Goal: Information Seeking & Learning: Learn about a topic

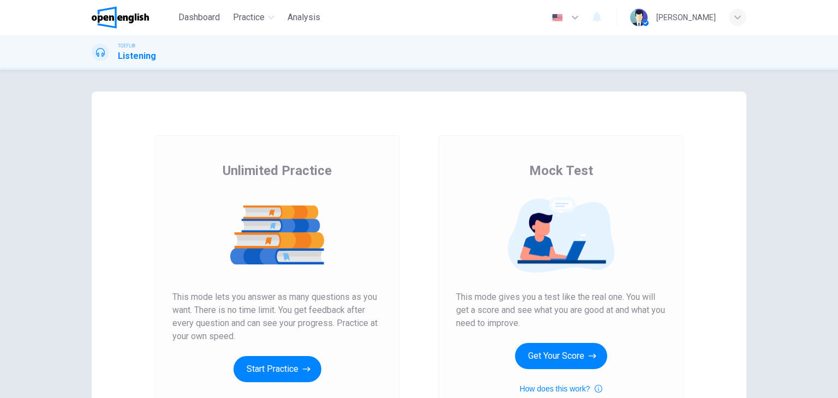
scroll to position [55, 0]
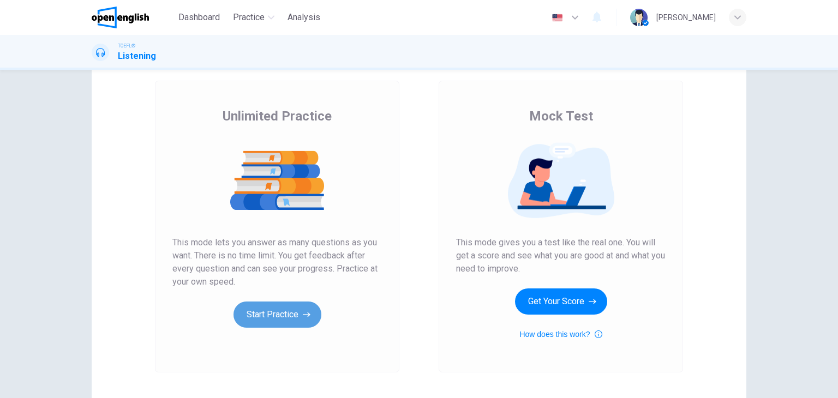
click at [255, 320] on button "Start Practice" at bounding box center [278, 315] width 88 height 26
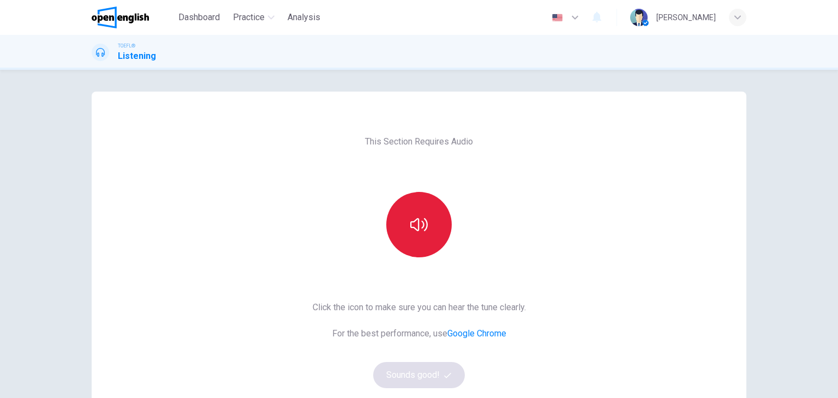
click at [410, 228] on icon "button" at bounding box center [418, 224] width 17 height 13
click at [415, 374] on button "Sounds good!" at bounding box center [419, 375] width 92 height 26
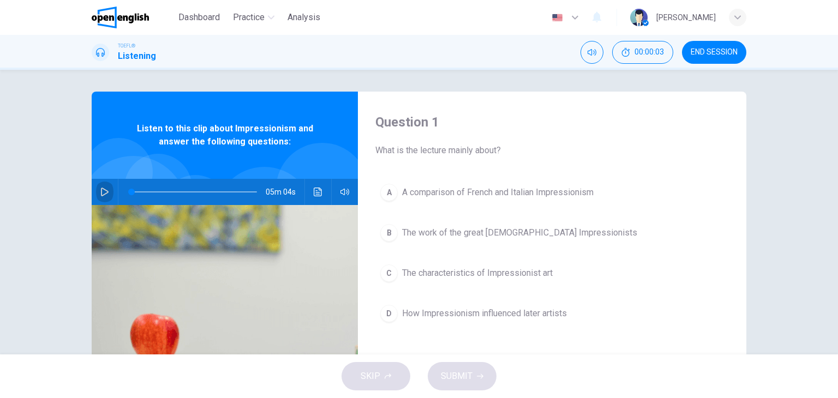
click at [103, 190] on icon "button" at bounding box center [104, 192] width 9 height 9
click at [297, 307] on img at bounding box center [225, 338] width 266 height 266
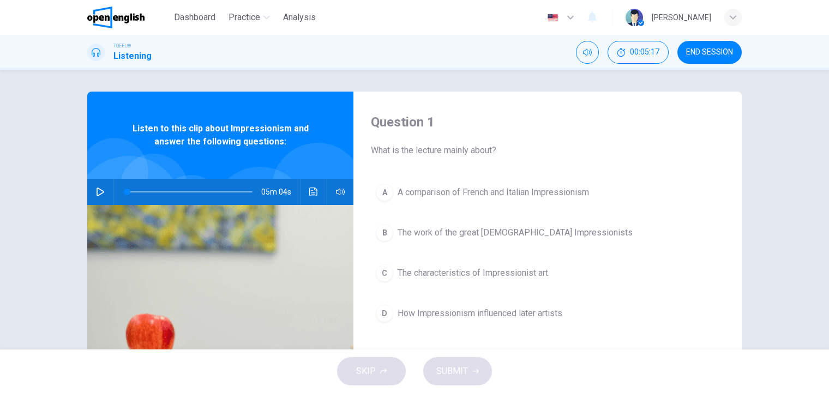
click at [472, 276] on span "The characteristics of Impressionist art" at bounding box center [473, 273] width 151 height 13
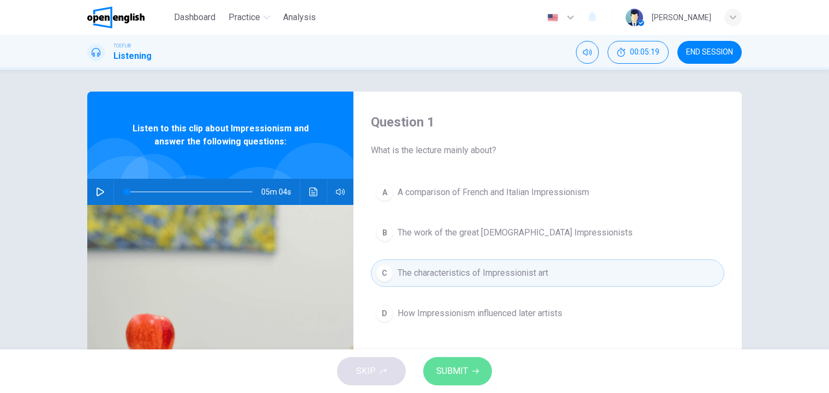
click at [451, 370] on span "SUBMIT" at bounding box center [452, 371] width 32 height 15
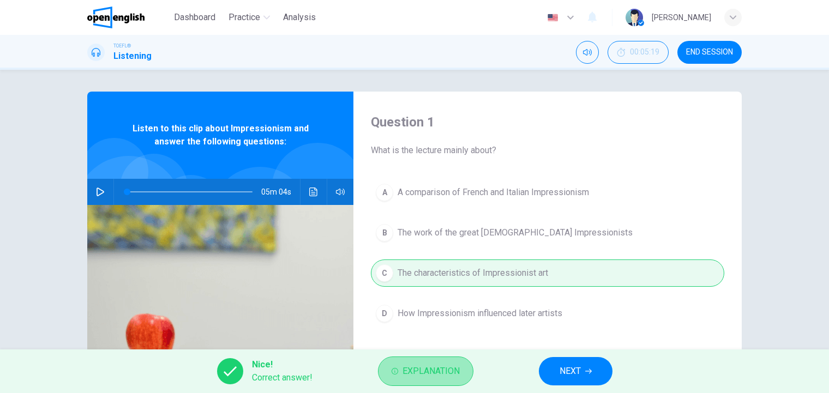
click at [444, 372] on span "Explanation" at bounding box center [431, 371] width 57 height 15
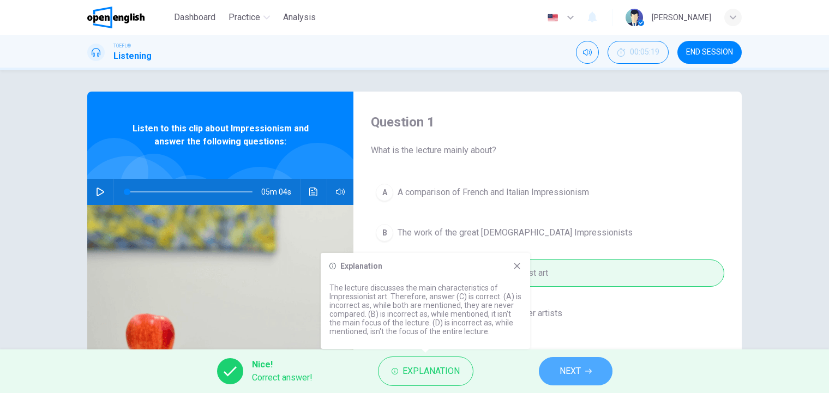
click at [601, 372] on button "NEXT" at bounding box center [576, 371] width 74 height 28
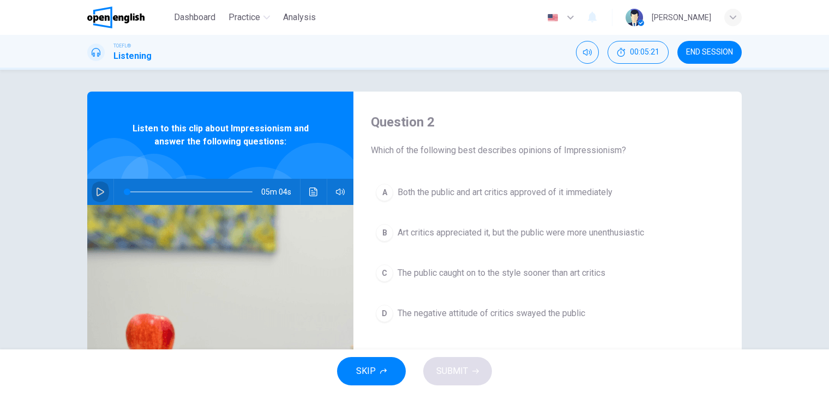
click at [98, 188] on icon "button" at bounding box center [100, 192] width 9 height 9
click at [579, 235] on span "Art critics appreciated it, but the public were more unenthusiastic" at bounding box center [521, 232] width 247 height 13
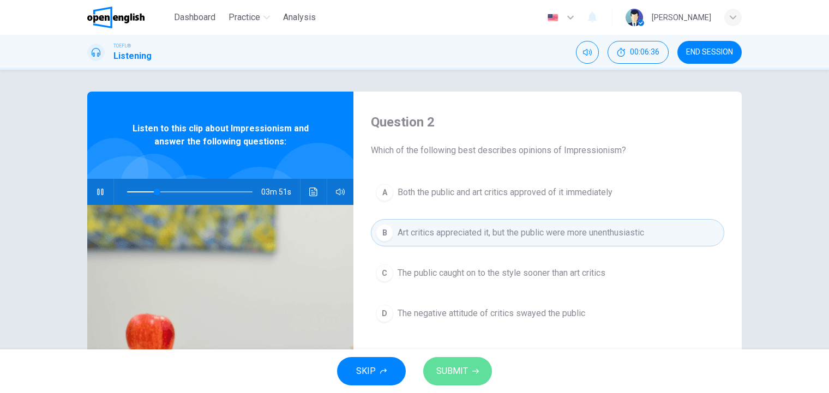
click at [446, 377] on span "SUBMIT" at bounding box center [452, 371] width 32 height 15
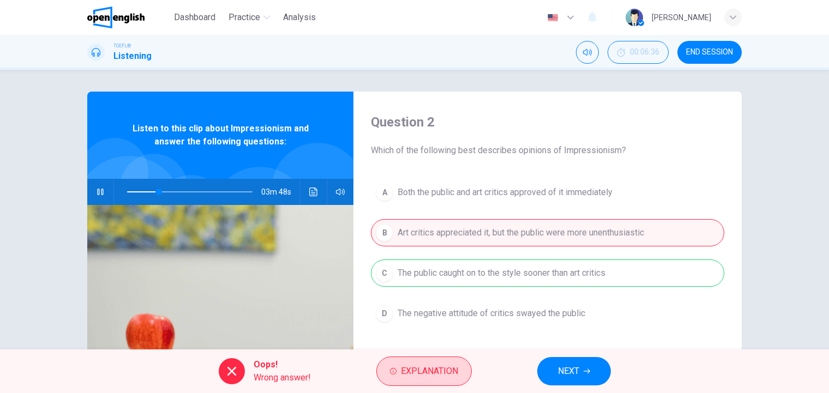
click at [457, 372] on span "Explanation" at bounding box center [429, 371] width 57 height 15
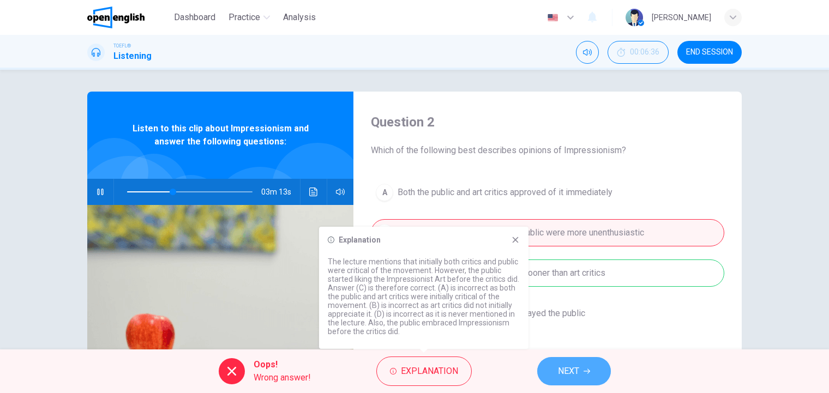
click at [564, 372] on span "NEXT" at bounding box center [568, 371] width 21 height 15
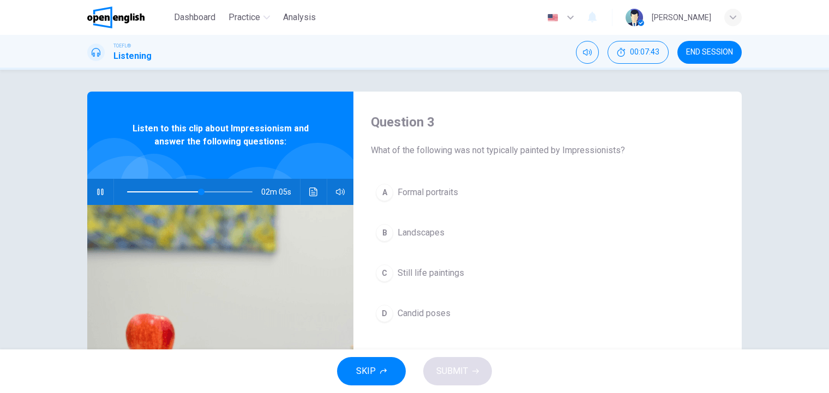
click at [427, 313] on span "Candid poses" at bounding box center [424, 313] width 53 height 13
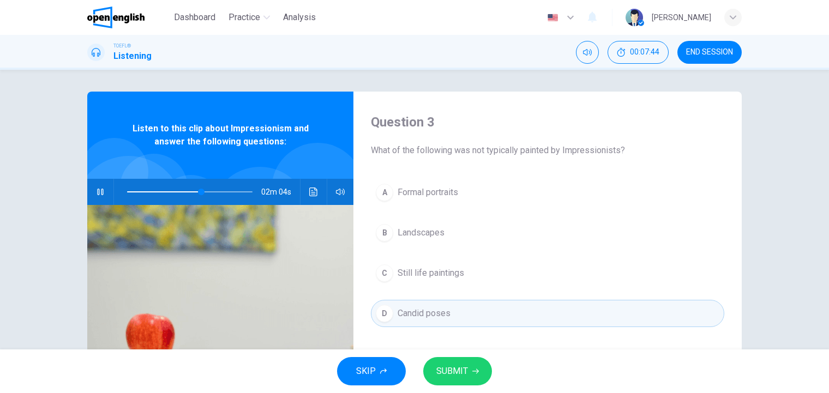
click at [457, 372] on span "SUBMIT" at bounding box center [452, 371] width 32 height 15
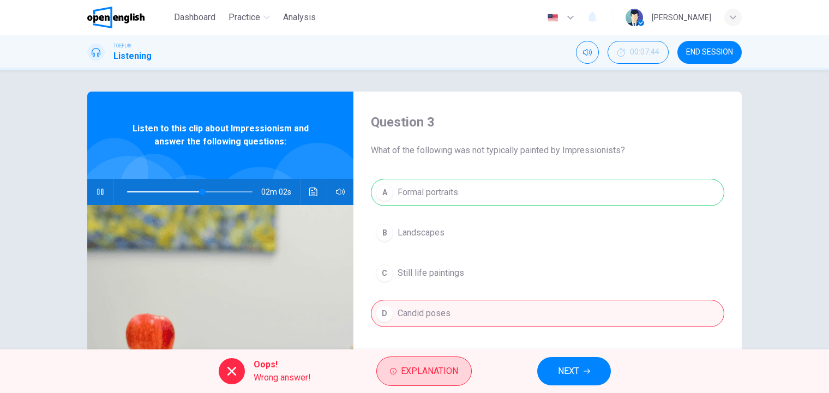
click at [450, 369] on span "Explanation" at bounding box center [429, 371] width 57 height 15
drag, startPoint x: 440, startPoint y: 370, endPoint x: 446, endPoint y: 371, distance: 5.5
click at [442, 370] on span "Explanation" at bounding box center [429, 371] width 57 height 15
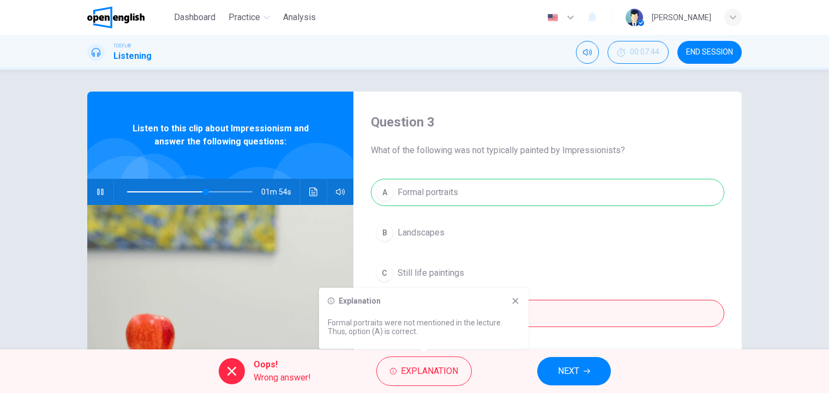
click at [567, 374] on span "NEXT" at bounding box center [568, 371] width 21 height 15
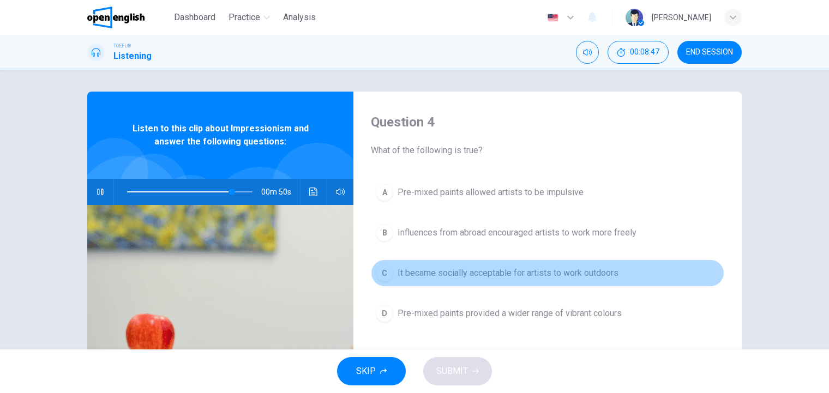
click at [531, 273] on span "It became socially acceptable for artists to work outdoors" at bounding box center [508, 273] width 221 height 13
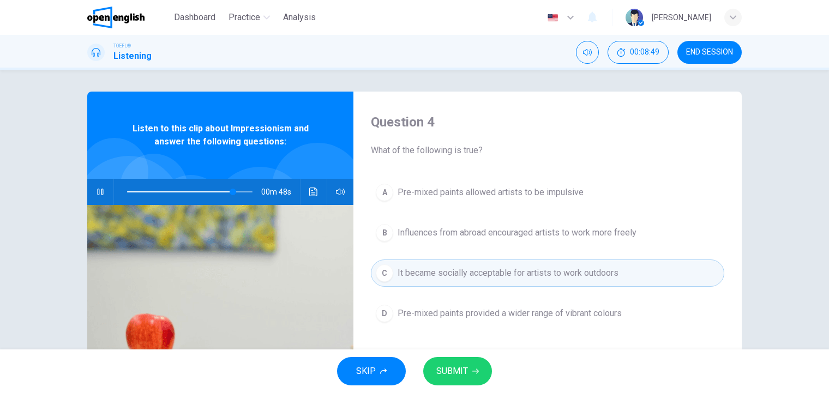
click at [465, 372] on span "SUBMIT" at bounding box center [452, 371] width 32 height 15
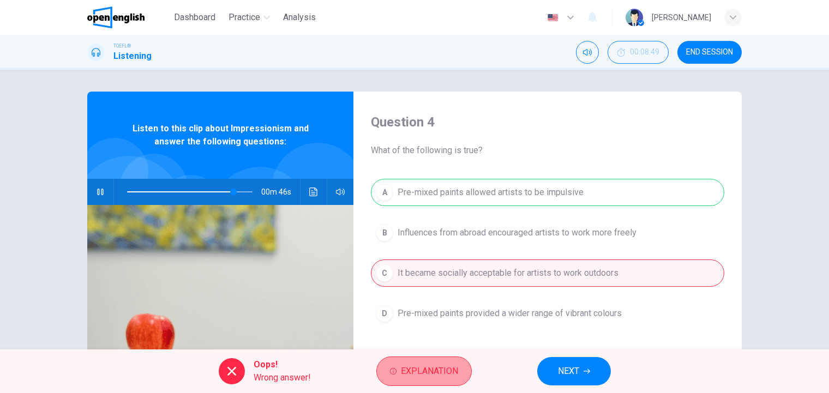
click at [464, 368] on button "Explanation" at bounding box center [423, 371] width 95 height 29
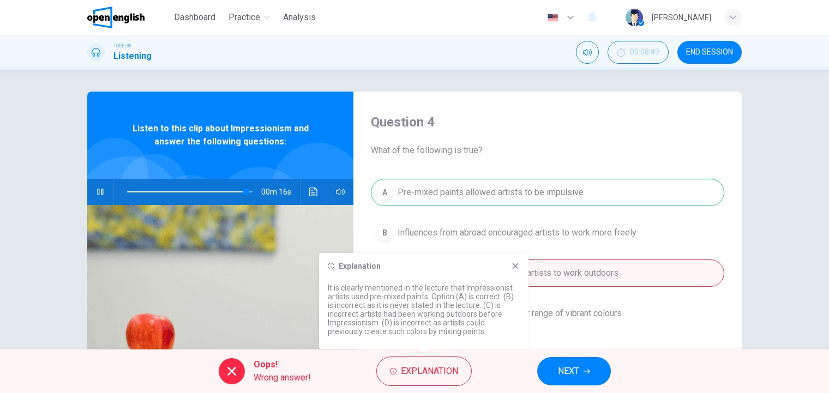
type input "**"
click at [568, 370] on span "NEXT" at bounding box center [568, 371] width 21 height 15
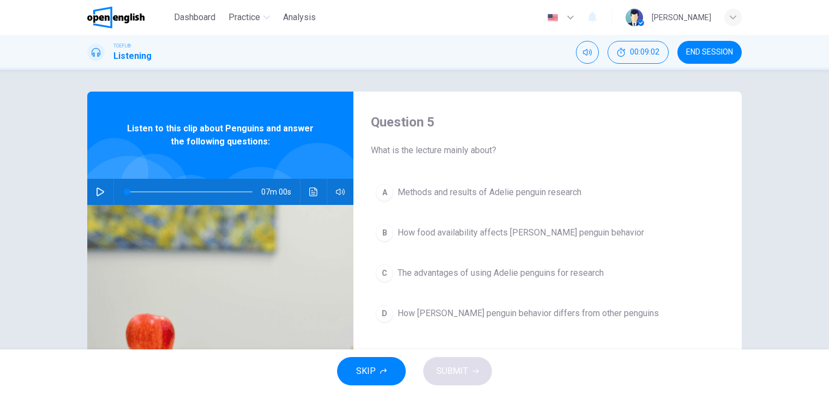
click at [100, 193] on icon "button" at bounding box center [100, 192] width 9 height 9
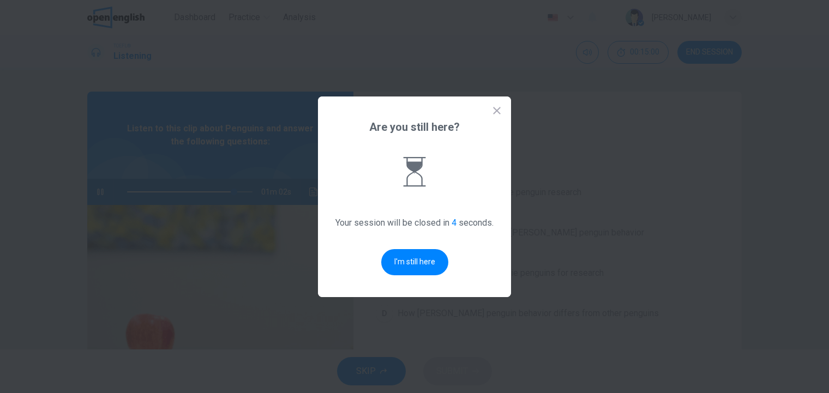
type input "**"
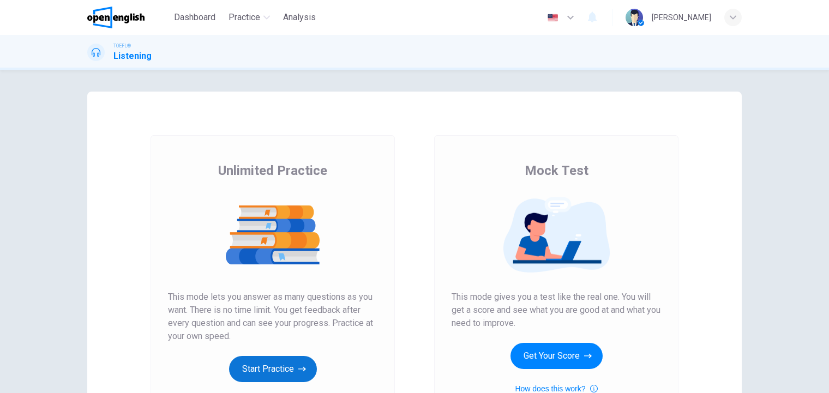
click at [291, 369] on button "Start Practice" at bounding box center [273, 369] width 88 height 26
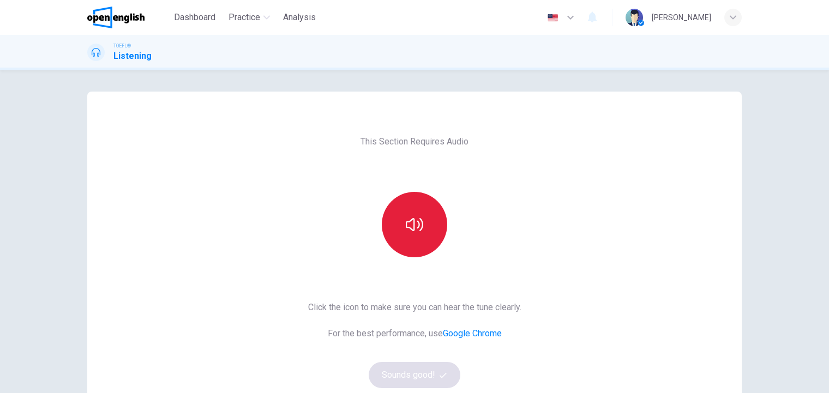
click at [427, 226] on button "button" at bounding box center [414, 224] width 65 height 65
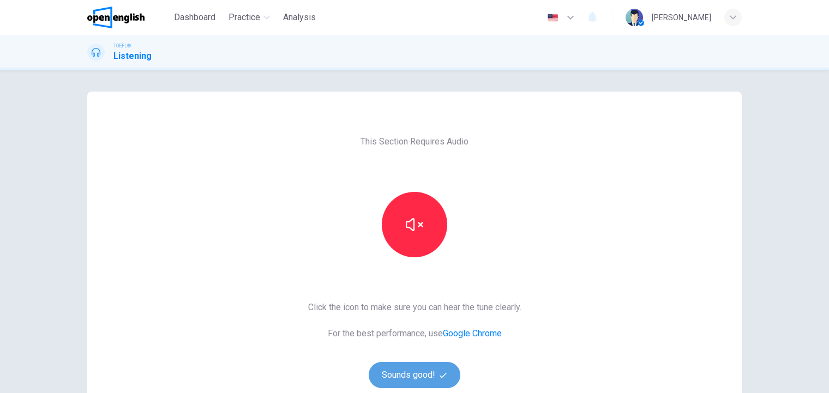
click at [411, 370] on button "Sounds good!" at bounding box center [415, 375] width 92 height 26
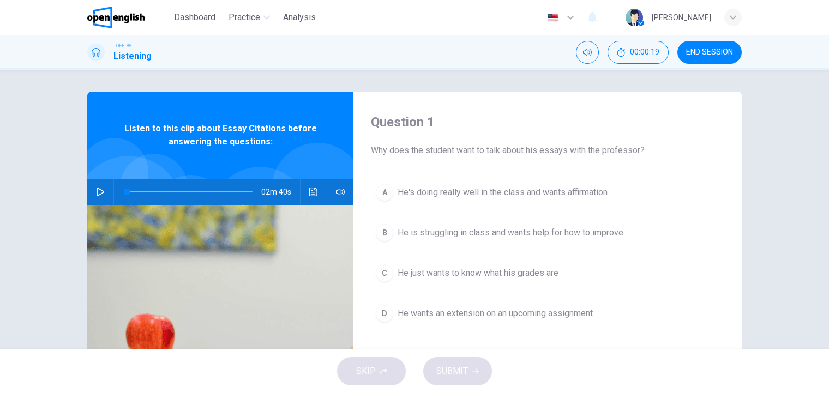
click at [98, 191] on icon "button" at bounding box center [100, 192] width 9 height 9
click at [124, 192] on span at bounding box center [127, 192] width 7 height 7
click at [512, 232] on span "He is struggling in class and wants help for how to improve" at bounding box center [511, 232] width 226 height 13
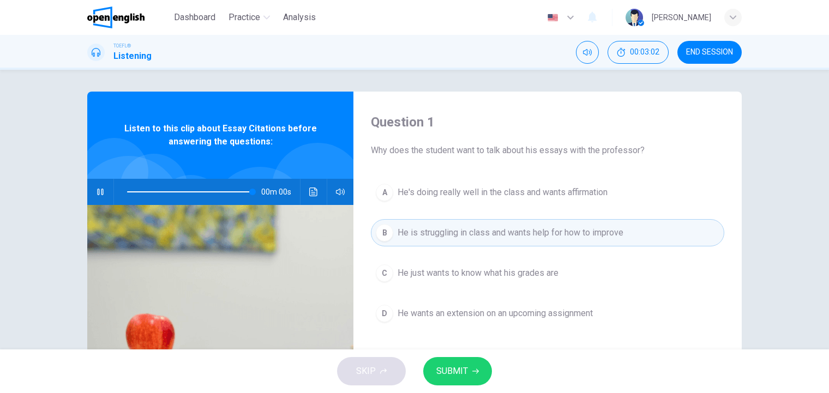
type input "*"
click at [446, 369] on span "SUBMIT" at bounding box center [452, 371] width 32 height 15
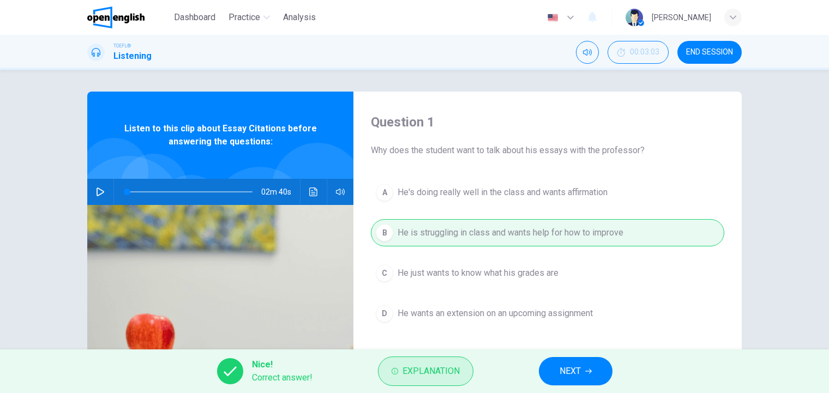
click at [441, 369] on span "Explanation" at bounding box center [431, 371] width 57 height 15
click at [433, 378] on span "Explanation" at bounding box center [431, 371] width 57 height 15
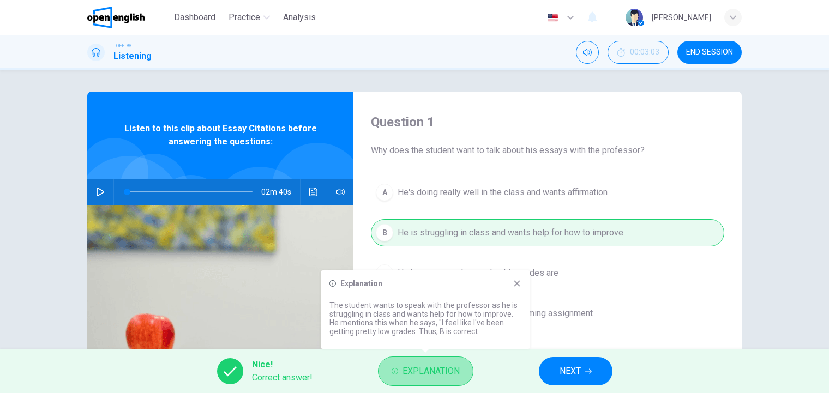
click at [433, 378] on span "Explanation" at bounding box center [431, 371] width 57 height 15
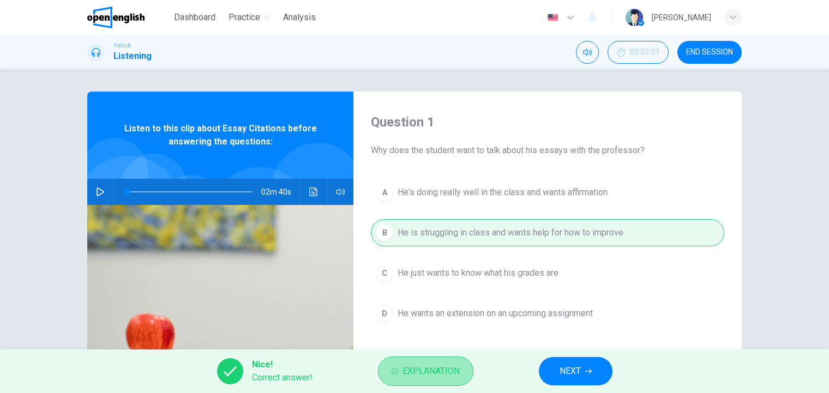
click at [433, 378] on span "Explanation" at bounding box center [431, 371] width 57 height 15
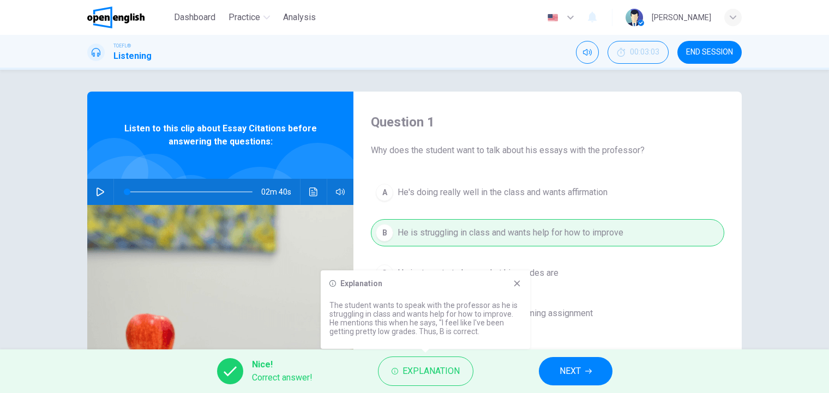
click at [581, 370] on span "NEXT" at bounding box center [570, 371] width 21 height 15
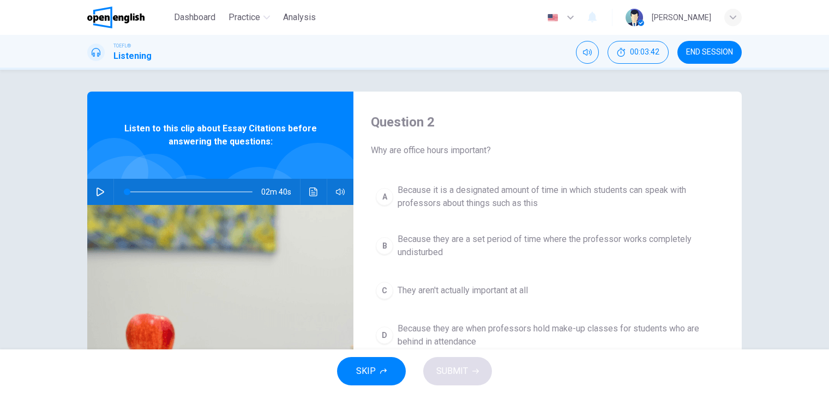
click at [514, 206] on span "Because it is a designated amount of time in which students can speak with prof…" at bounding box center [559, 197] width 322 height 26
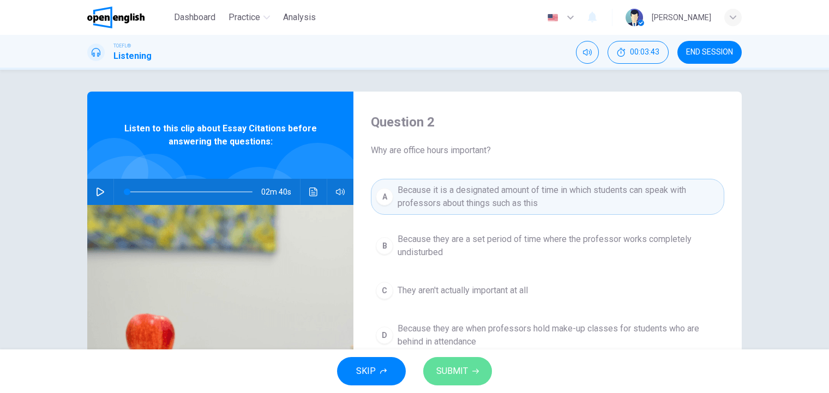
click at [462, 371] on span "SUBMIT" at bounding box center [452, 371] width 32 height 15
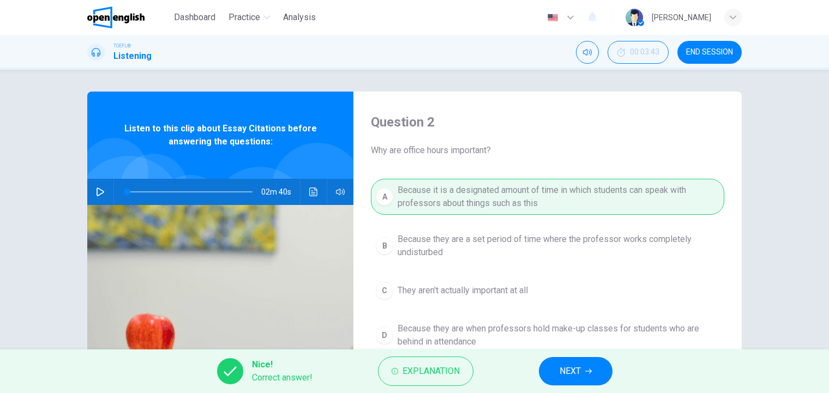
click at [569, 362] on button "NEXT" at bounding box center [576, 371] width 74 height 28
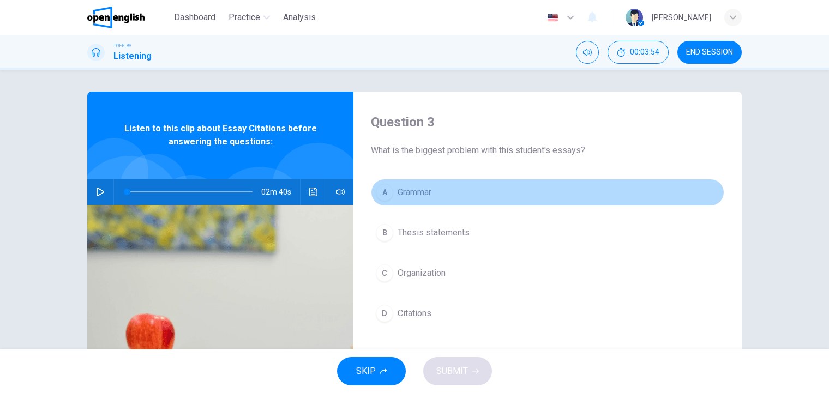
click at [421, 195] on span "Grammar" at bounding box center [415, 192] width 34 height 13
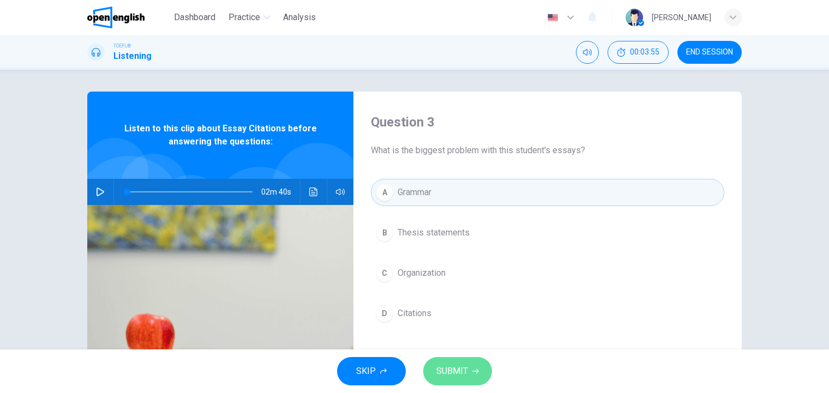
click at [462, 369] on span "SUBMIT" at bounding box center [452, 371] width 32 height 15
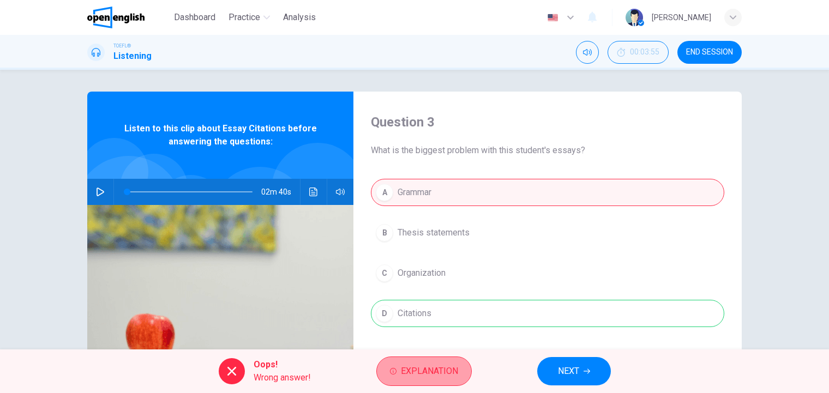
click at [429, 369] on span "Explanation" at bounding box center [429, 371] width 57 height 15
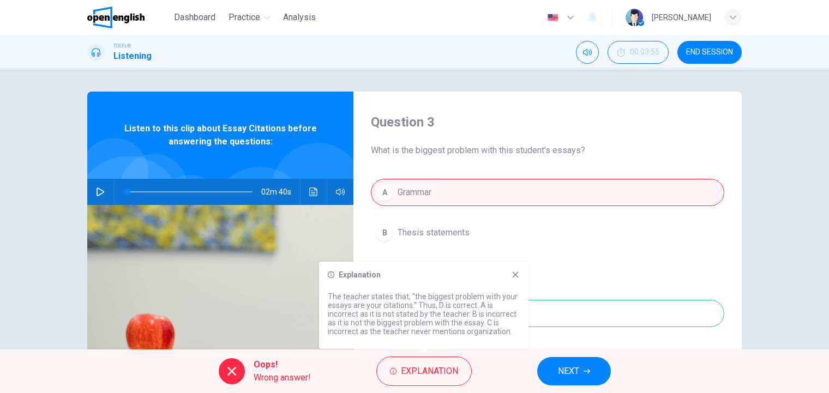
click at [597, 373] on button "NEXT" at bounding box center [574, 371] width 74 height 28
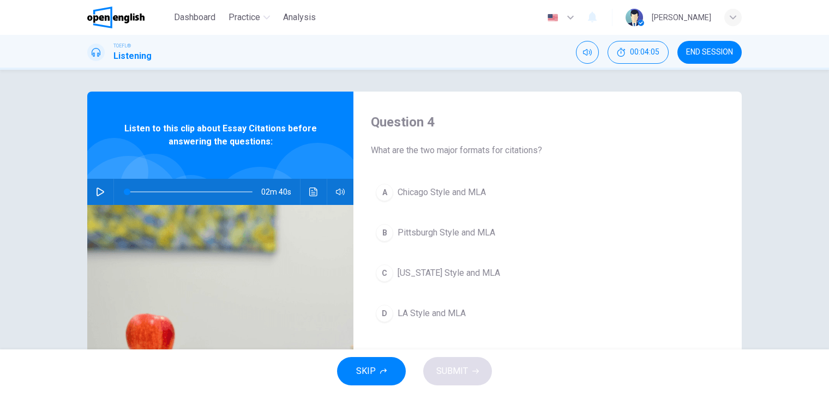
click at [471, 192] on span "Chicago Style and MLA" at bounding box center [442, 192] width 88 height 13
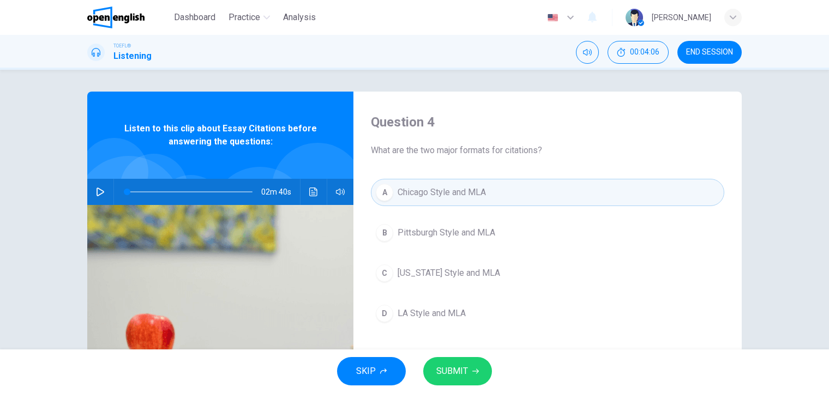
click at [465, 378] on span "SUBMIT" at bounding box center [452, 371] width 32 height 15
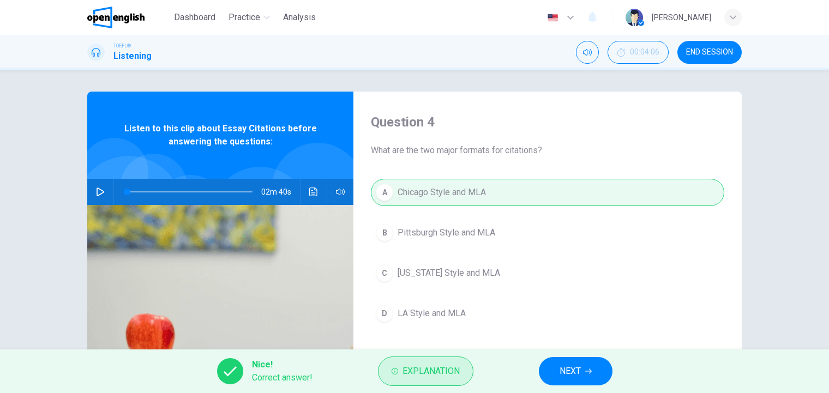
click at [456, 376] on span "Explanation" at bounding box center [431, 371] width 57 height 15
click at [452, 370] on span "Explanation" at bounding box center [431, 371] width 57 height 15
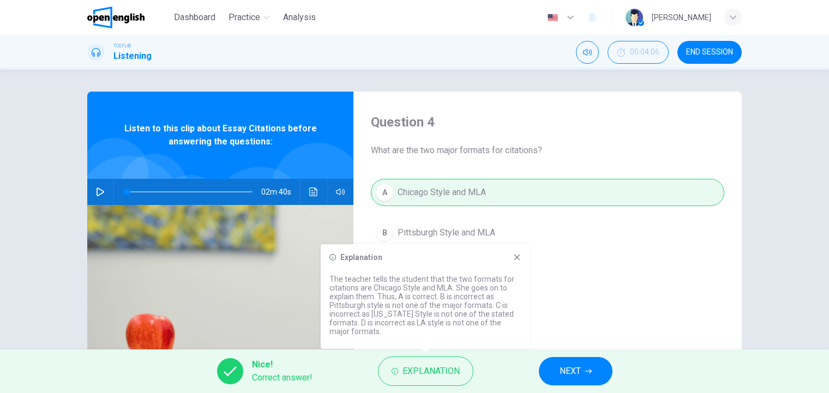
click at [577, 363] on button "NEXT" at bounding box center [576, 371] width 74 height 28
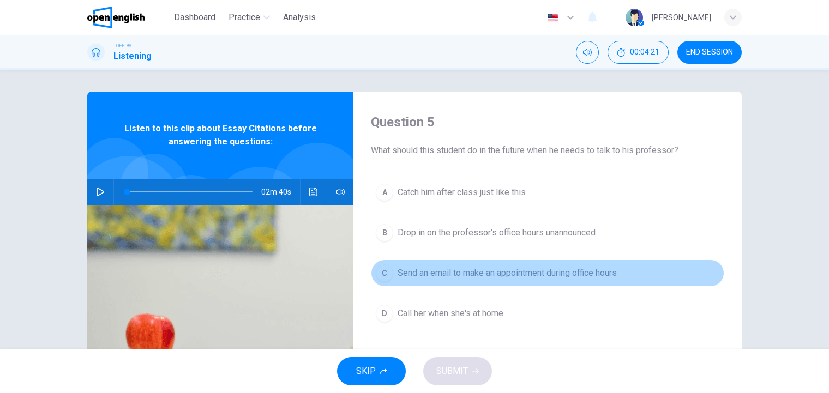
click at [452, 274] on span "Send an email to make an appointment during office hours" at bounding box center [507, 273] width 219 height 13
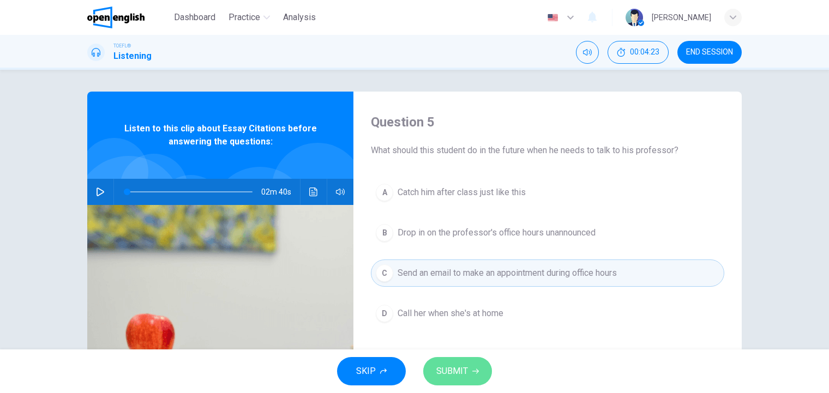
click at [459, 373] on span "SUBMIT" at bounding box center [452, 371] width 32 height 15
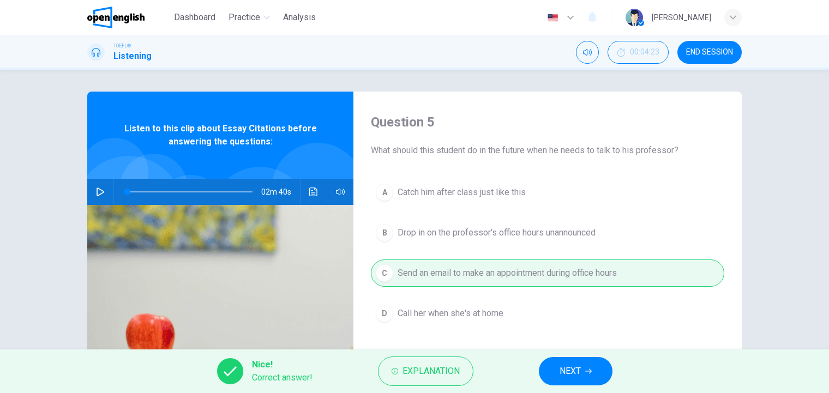
click at [564, 371] on span "NEXT" at bounding box center [570, 371] width 21 height 15
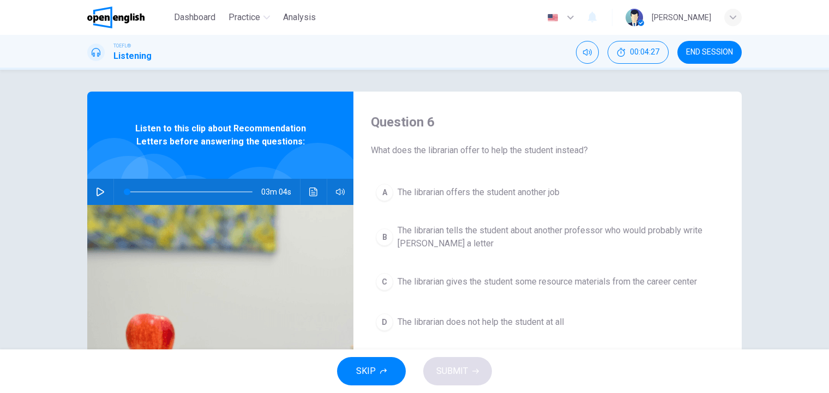
click at [97, 193] on icon "button" at bounding box center [100, 192] width 9 height 9
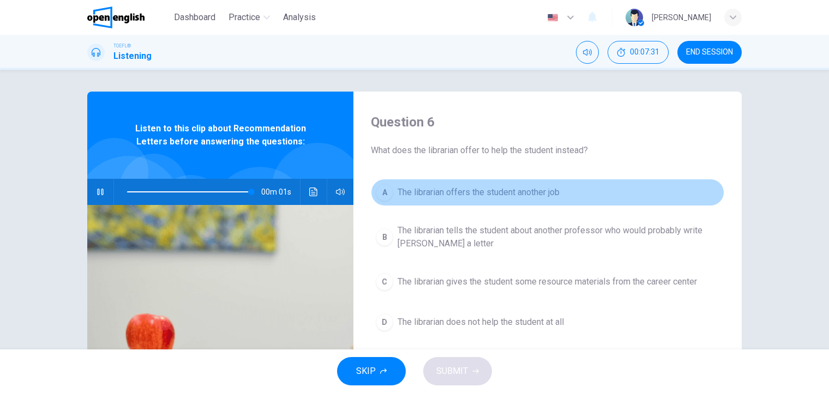
click at [501, 194] on span "The librarian offers the student another job" at bounding box center [479, 192] width 162 height 13
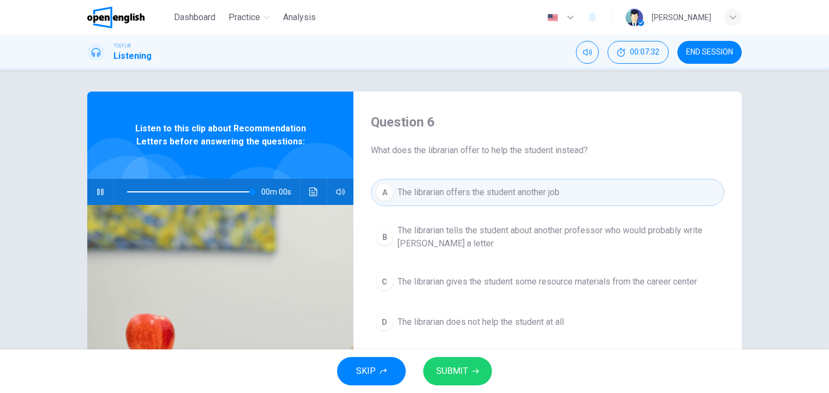
type input "*"
click at [475, 388] on div "SKIP SUBMIT" at bounding box center [414, 372] width 829 height 44
click at [470, 370] on button "SUBMIT" at bounding box center [457, 371] width 69 height 28
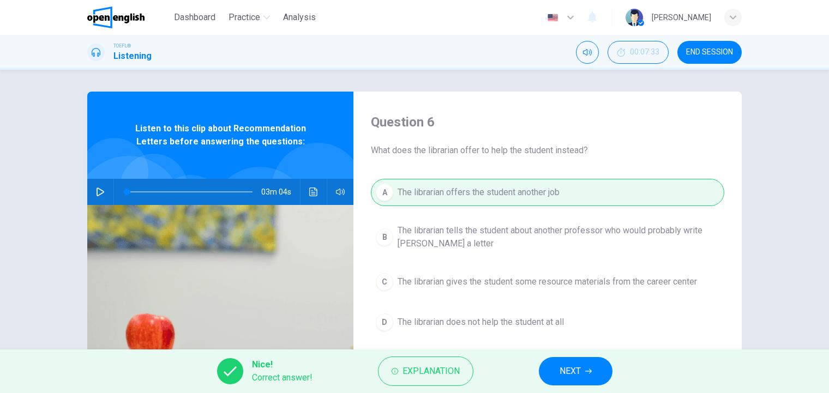
click at [470, 370] on button "Explanation" at bounding box center [425, 371] width 95 height 29
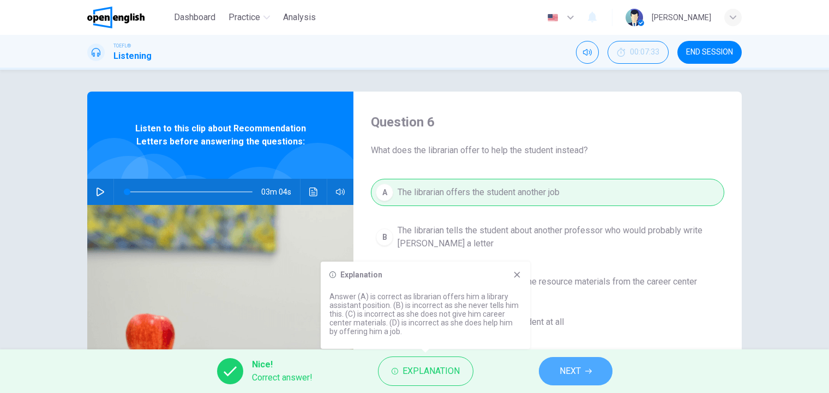
click at [577, 368] on span "NEXT" at bounding box center [570, 371] width 21 height 15
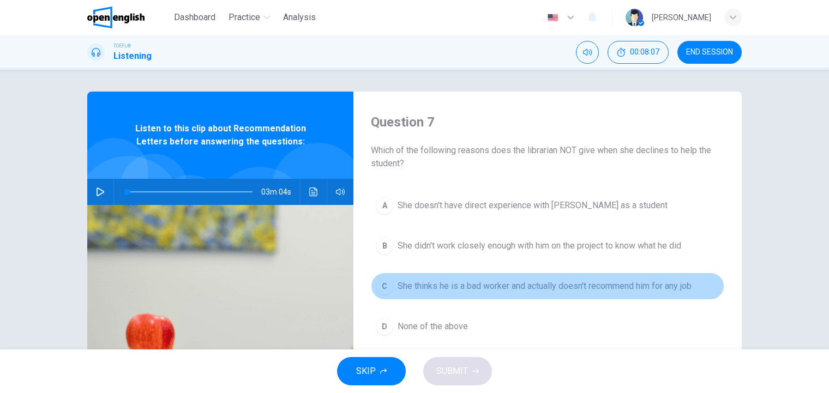
click at [589, 290] on span "She thinks he is a bad worker and actually doesn't recommend him for any job" at bounding box center [545, 286] width 294 height 13
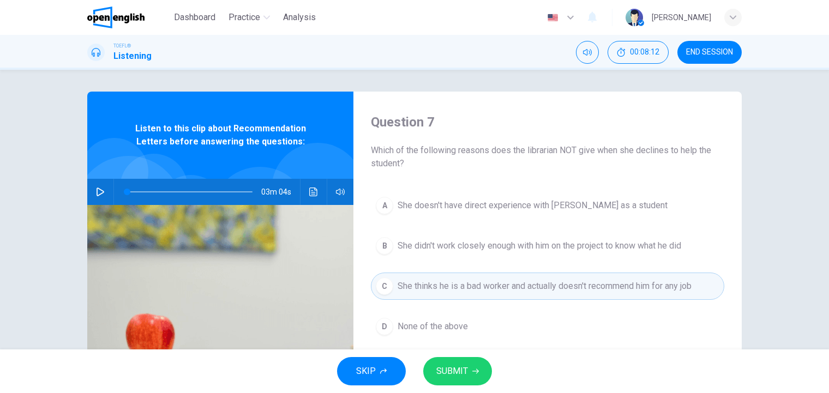
click at [462, 371] on span "SUBMIT" at bounding box center [452, 371] width 32 height 15
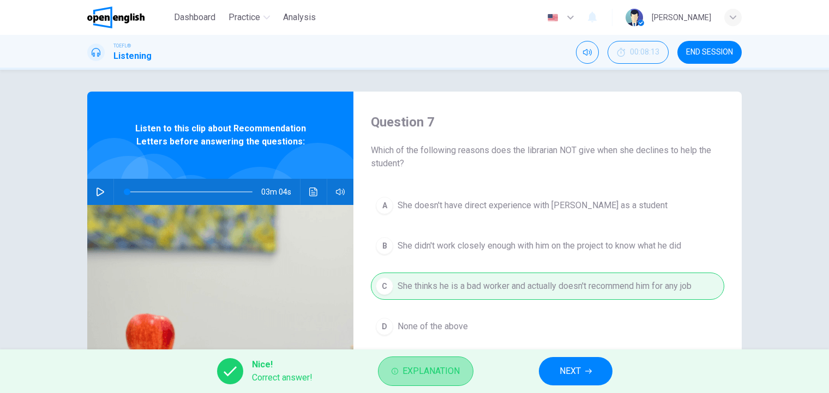
click at [454, 366] on span "Explanation" at bounding box center [431, 371] width 57 height 15
click at [451, 371] on span "Explanation" at bounding box center [431, 371] width 57 height 15
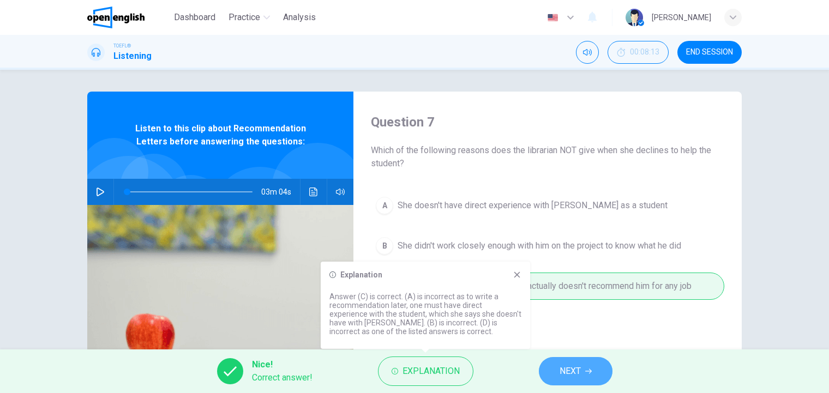
click at [570, 372] on span "NEXT" at bounding box center [570, 371] width 21 height 15
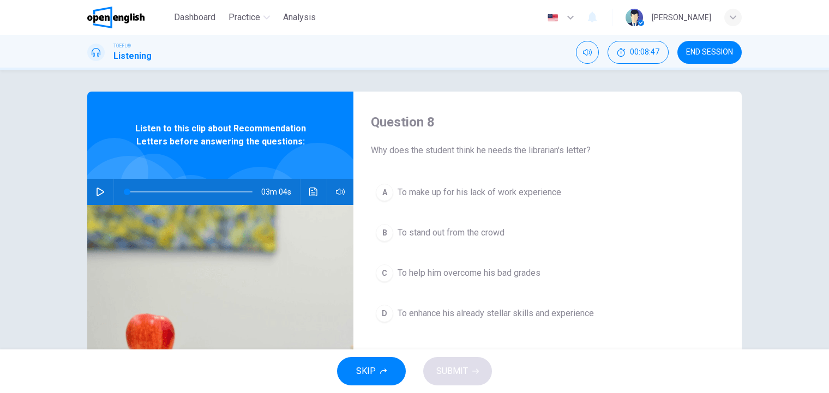
click at [463, 312] on span "To enhance his already stellar skills and experience" at bounding box center [496, 313] width 196 height 13
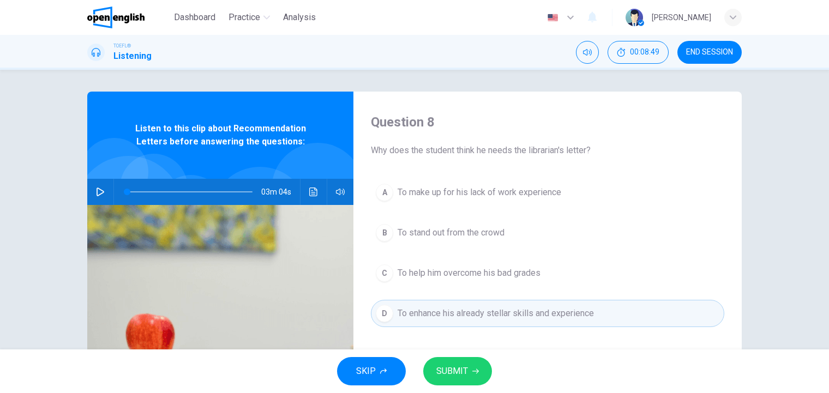
click at [466, 368] on span "SUBMIT" at bounding box center [452, 371] width 32 height 15
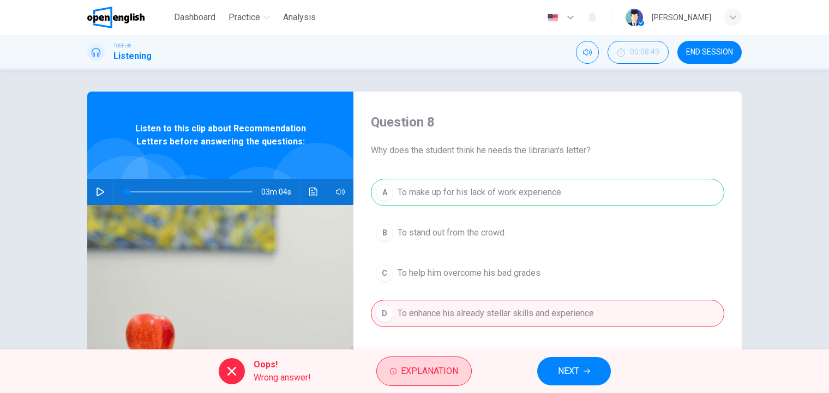
click at [457, 365] on span "Explanation" at bounding box center [429, 371] width 57 height 15
click at [427, 371] on span "Explanation" at bounding box center [429, 371] width 57 height 15
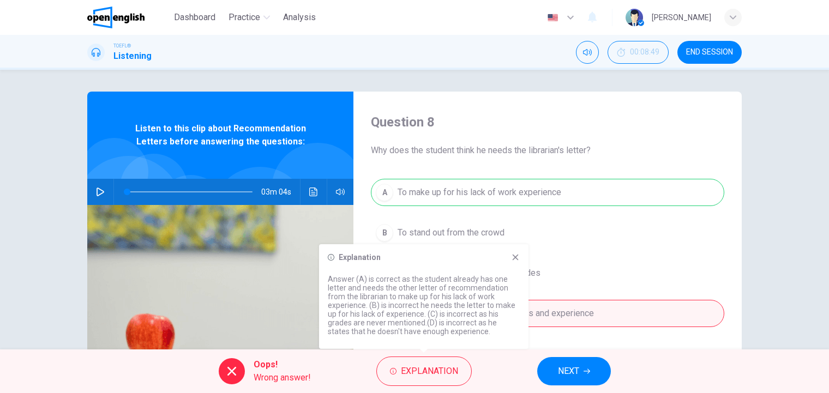
click at [583, 373] on button "NEXT" at bounding box center [574, 371] width 74 height 28
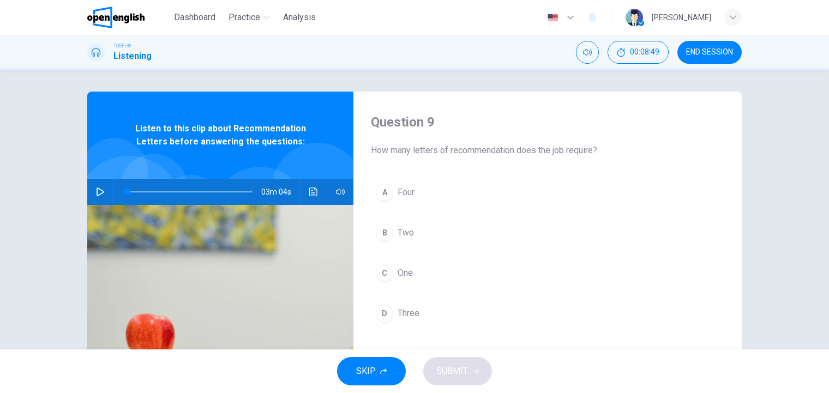
click at [583, 373] on div "SKIP SUBMIT" at bounding box center [414, 372] width 829 height 44
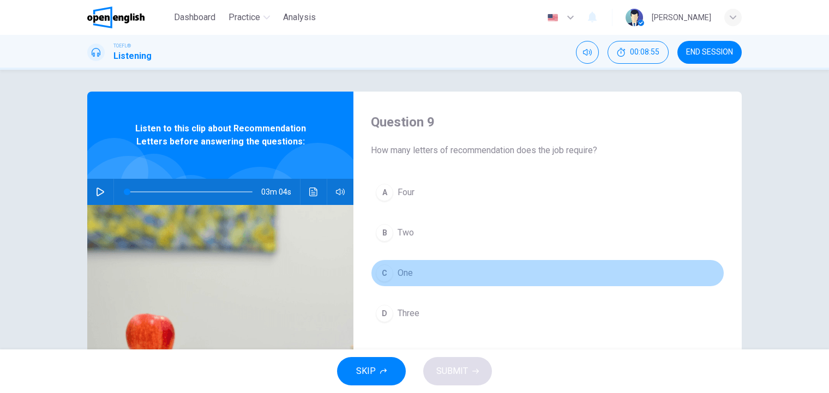
click at [399, 270] on span "One" at bounding box center [405, 273] width 15 height 13
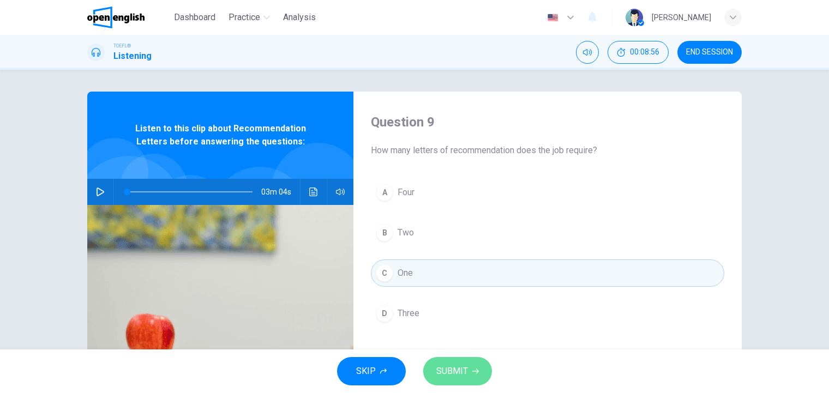
click at [453, 367] on span "SUBMIT" at bounding box center [452, 371] width 32 height 15
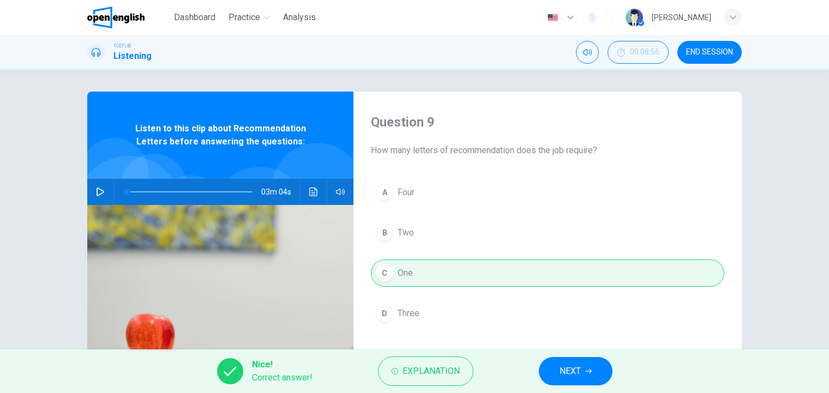
click at [583, 375] on button "NEXT" at bounding box center [576, 371] width 74 height 28
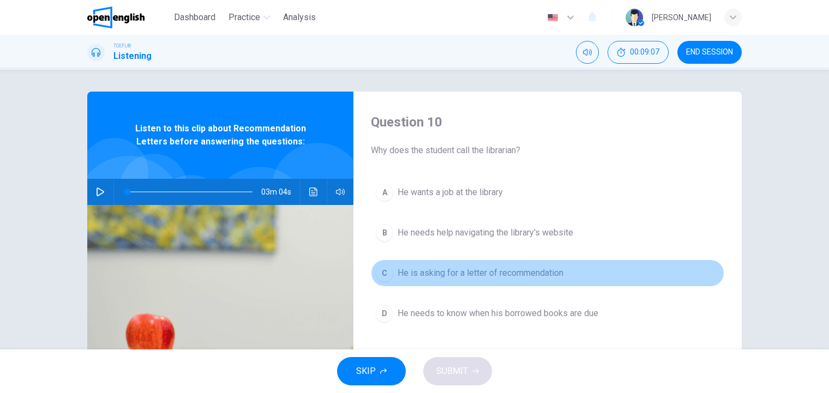
click at [485, 270] on span "He is asking for a letter of recommendation" at bounding box center [481, 273] width 166 height 13
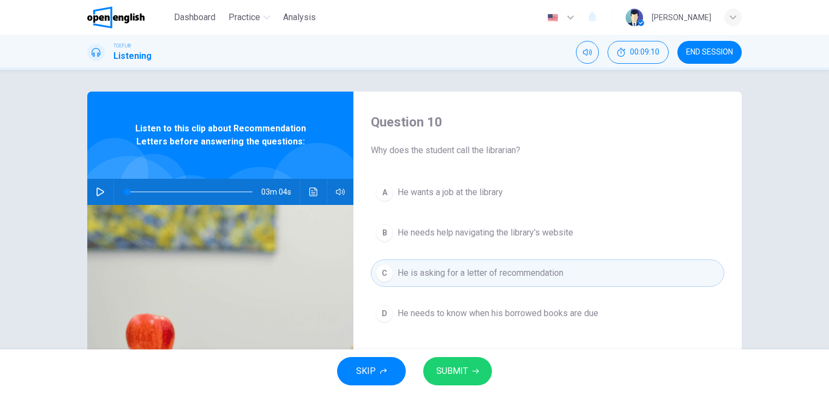
click at [465, 376] on span "SUBMIT" at bounding box center [452, 371] width 32 height 15
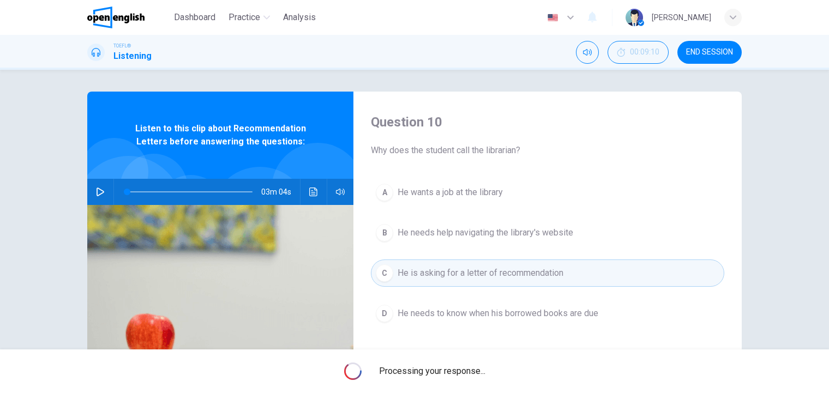
click at [465, 376] on span "Processing your response..." at bounding box center [432, 371] width 106 height 13
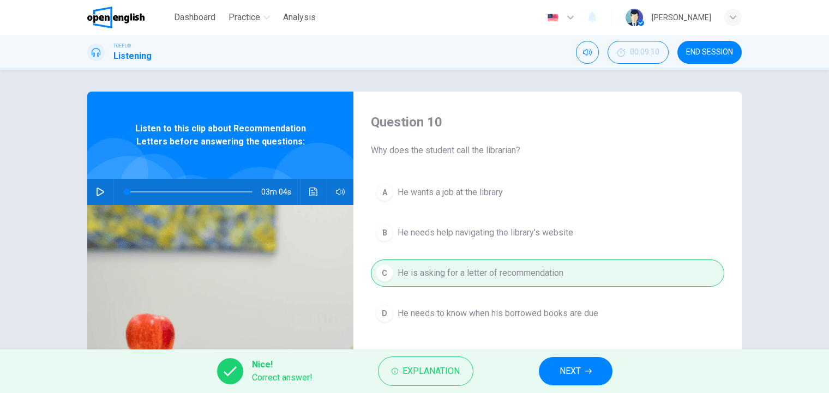
click at [557, 368] on button "NEXT" at bounding box center [576, 371] width 74 height 28
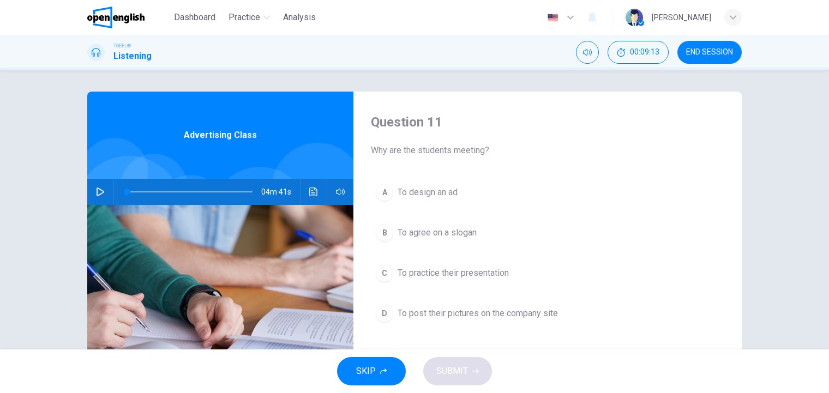
click at [97, 191] on icon "button" at bounding box center [100, 192] width 9 height 9
click at [459, 276] on span "To practice their presentation" at bounding box center [453, 273] width 111 height 13
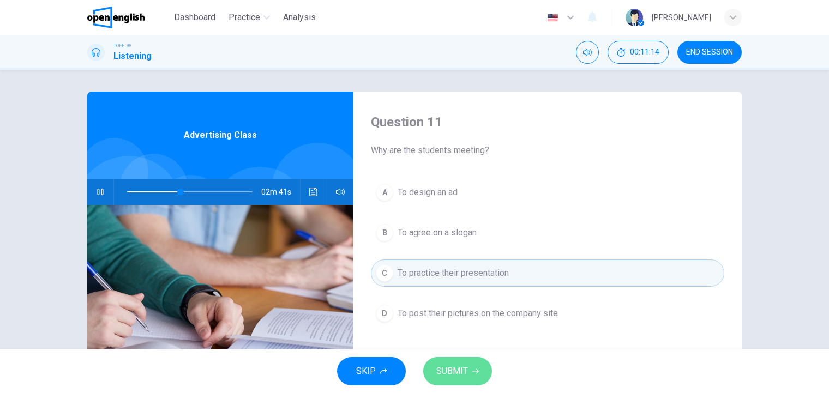
click at [451, 371] on span "SUBMIT" at bounding box center [452, 371] width 32 height 15
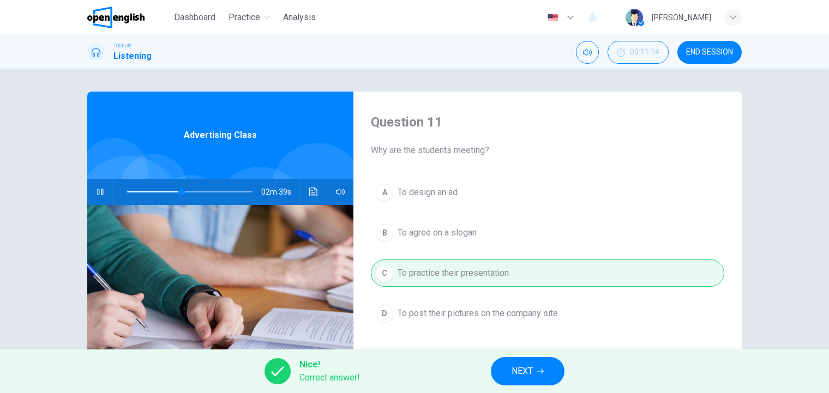
click at [520, 373] on span "NEXT" at bounding box center [522, 371] width 21 height 15
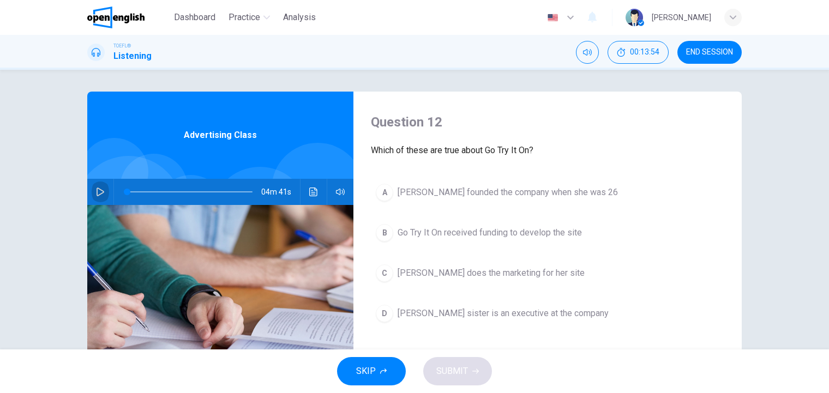
click at [97, 193] on icon "button" at bounding box center [100, 192] width 9 height 9
click at [488, 193] on span "Marissa Evans founded the company when she was 26" at bounding box center [508, 192] width 220 height 13
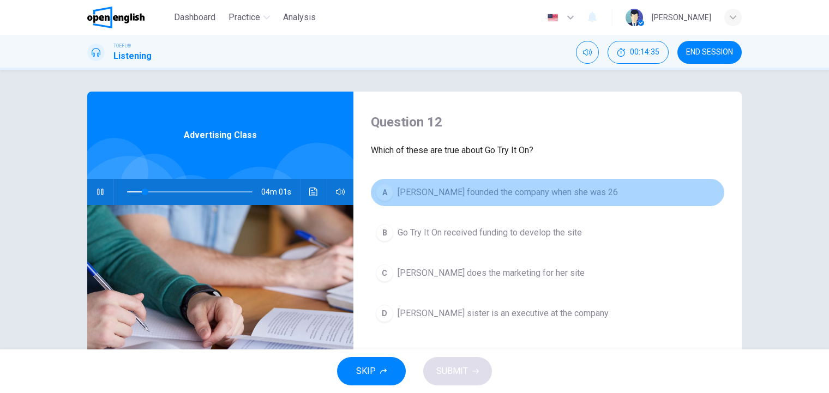
click at [471, 193] on span "Marissa Evans founded the company when she was 26" at bounding box center [508, 192] width 220 height 13
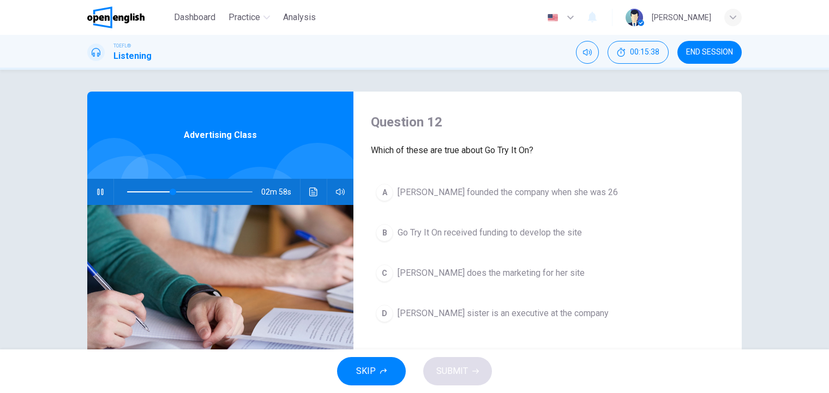
click at [474, 193] on span "Marissa Evans founded the company when she was 26" at bounding box center [508, 192] width 220 height 13
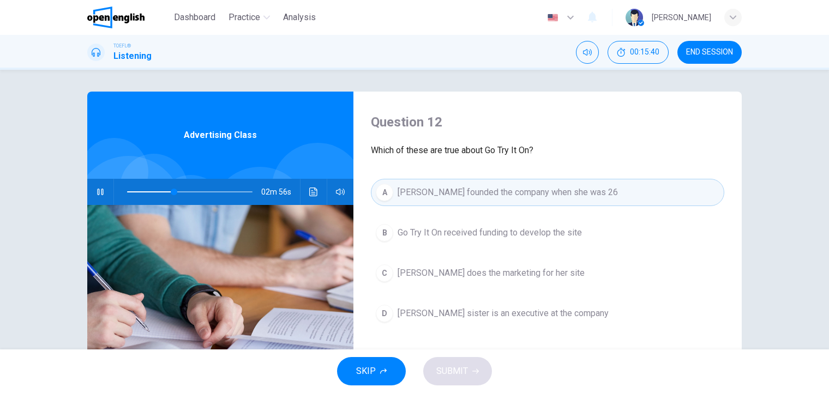
click at [460, 376] on div "SKIP SUBMIT" at bounding box center [414, 372] width 829 height 44
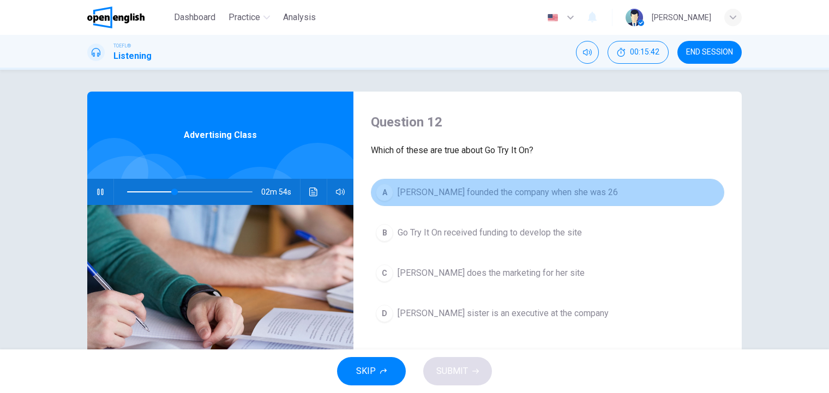
click at [384, 194] on div "A" at bounding box center [384, 192] width 17 height 17
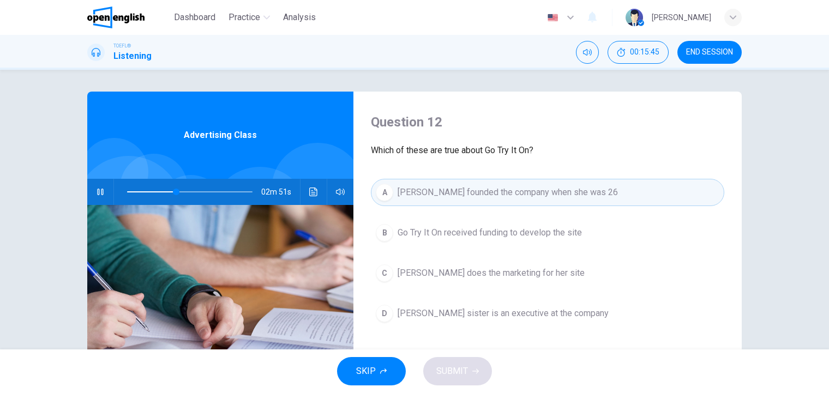
click at [449, 371] on div "SKIP SUBMIT" at bounding box center [414, 372] width 829 height 44
type input "*"
click at [420, 228] on span "Go Try It On received funding to develop the site" at bounding box center [490, 232] width 184 height 13
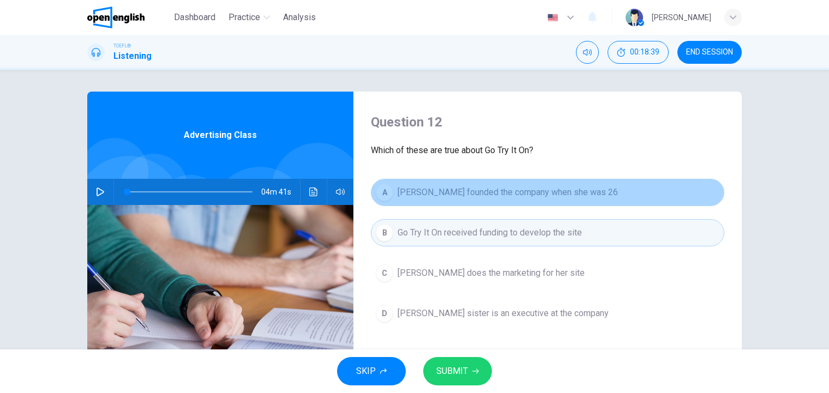
click at [416, 191] on span "Marissa Evans founded the company when she was 26" at bounding box center [508, 192] width 220 height 13
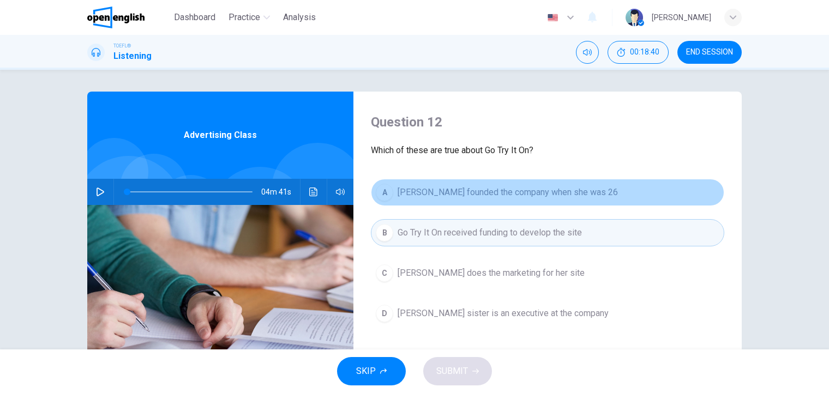
click at [416, 191] on span "Marissa Evans founded the company when she was 26" at bounding box center [508, 192] width 220 height 13
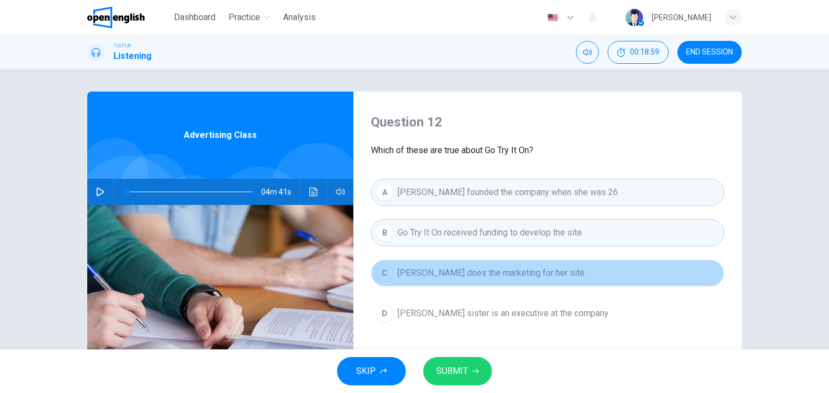
click at [540, 275] on span "Marissa Evans does the marketing for her site" at bounding box center [491, 273] width 187 height 13
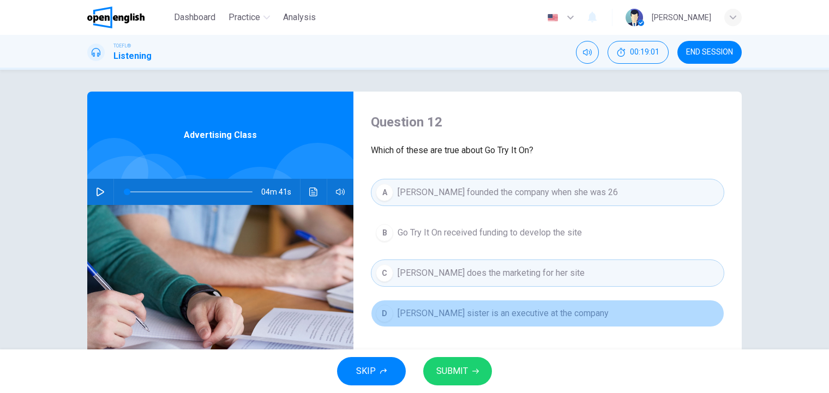
click at [526, 316] on span "Marissa Evans's sister is an executive at the company" at bounding box center [503, 313] width 211 height 13
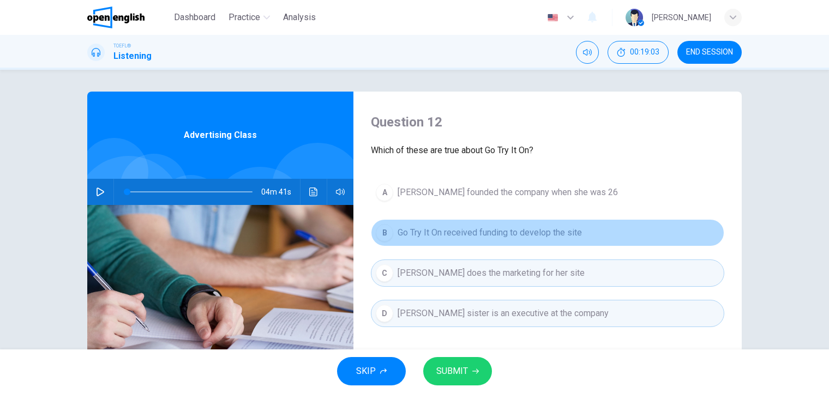
click at [506, 232] on span "Go Try It On received funding to develop the site" at bounding box center [490, 232] width 184 height 13
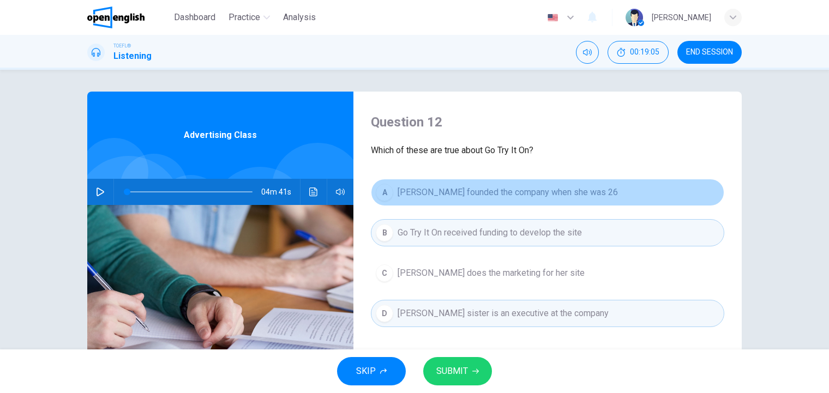
click at [489, 190] on span "Marissa Evans founded the company when she was 26" at bounding box center [508, 192] width 220 height 13
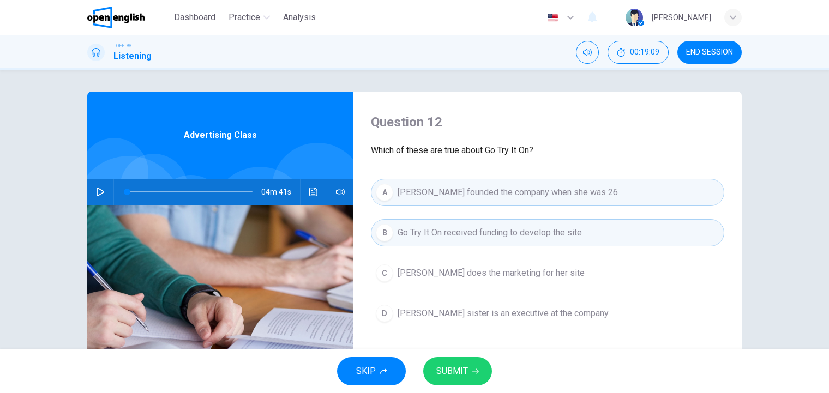
click at [441, 372] on span "SUBMIT" at bounding box center [452, 371] width 32 height 15
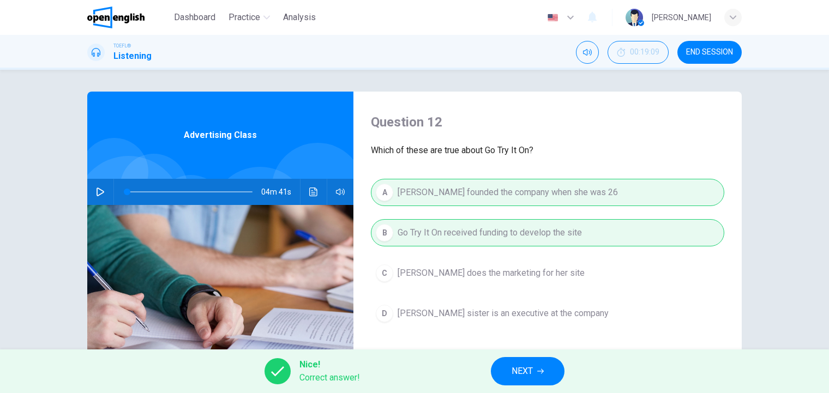
click at [528, 372] on span "NEXT" at bounding box center [522, 371] width 21 height 15
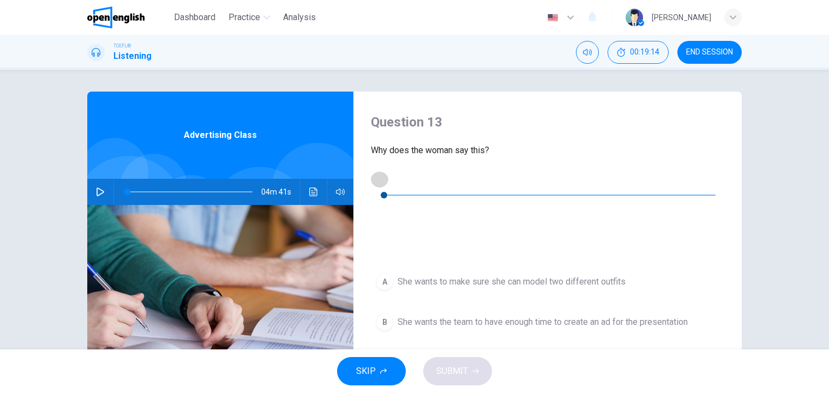
click at [378, 183] on icon "button" at bounding box center [380, 179] width 8 height 9
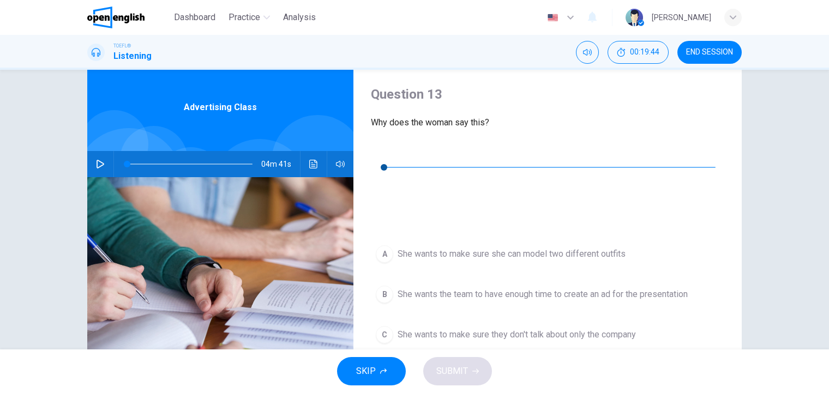
scroll to position [55, 0]
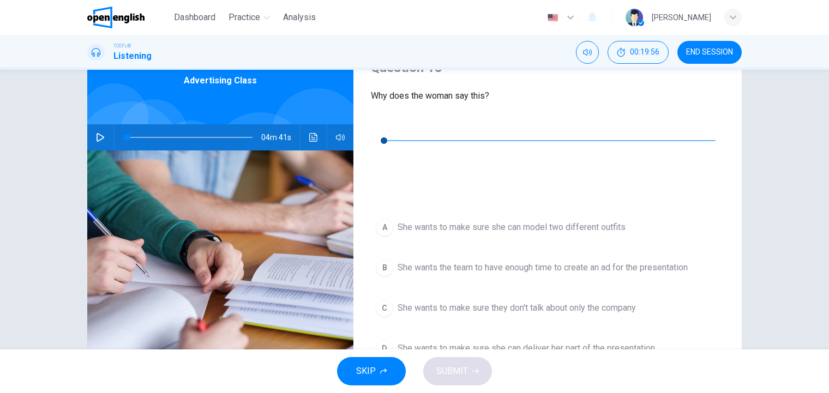
click at [383, 129] on icon "button" at bounding box center [379, 124] width 9 height 9
type input "*"
click at [505, 261] on span "She wants the team to have enough time to create an ad for the presentation" at bounding box center [543, 267] width 290 height 13
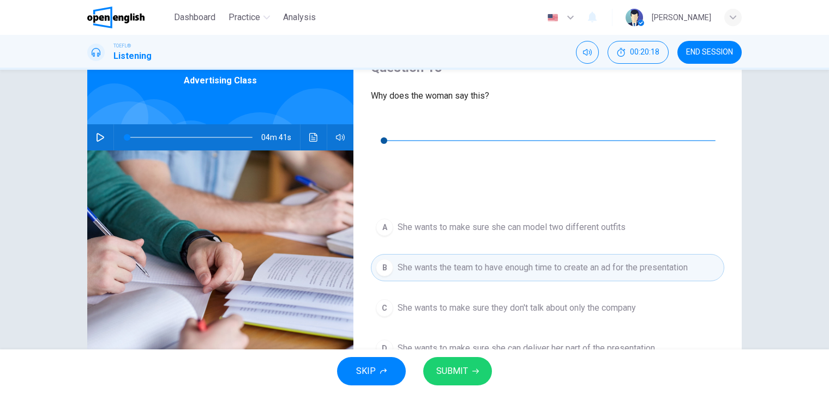
click at [457, 369] on span "SUBMIT" at bounding box center [452, 371] width 32 height 15
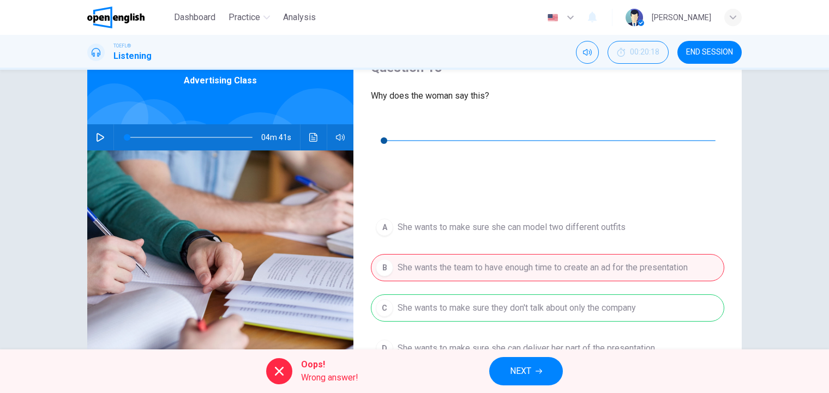
click at [523, 372] on span "NEXT" at bounding box center [520, 371] width 21 height 15
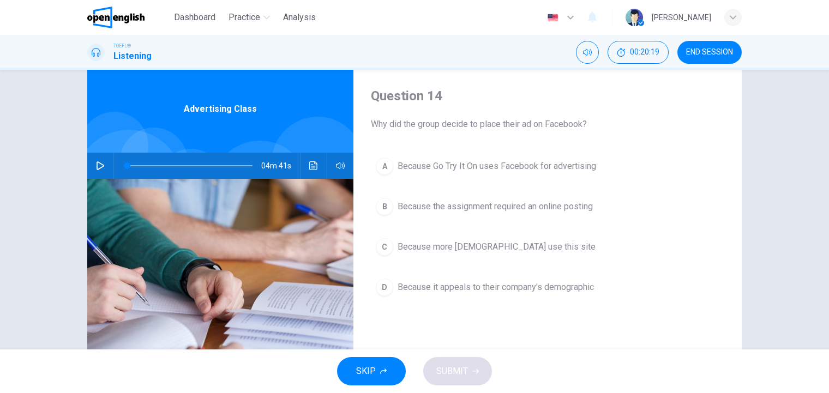
scroll to position [0, 0]
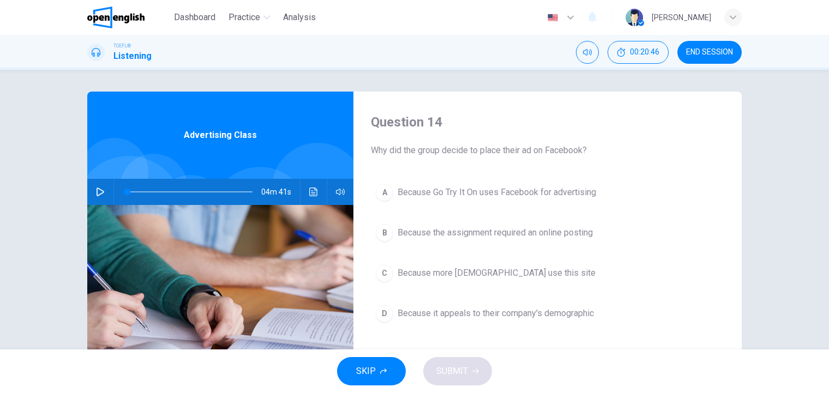
click at [501, 313] on span "Because it appeals to their company's demographic" at bounding box center [496, 313] width 196 height 13
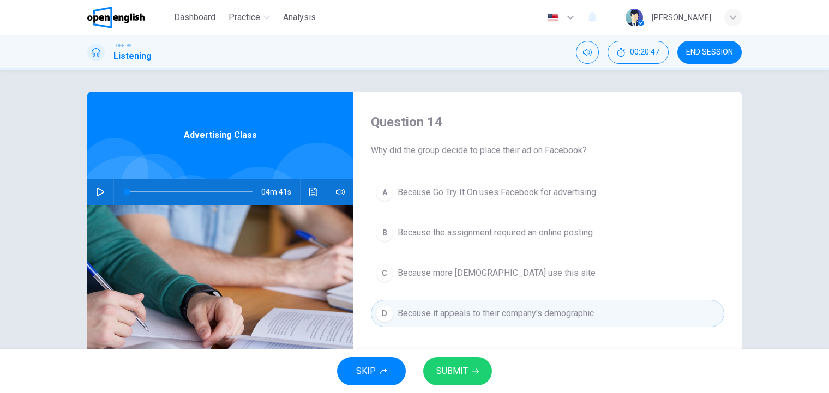
click at [464, 376] on span "SUBMIT" at bounding box center [452, 371] width 32 height 15
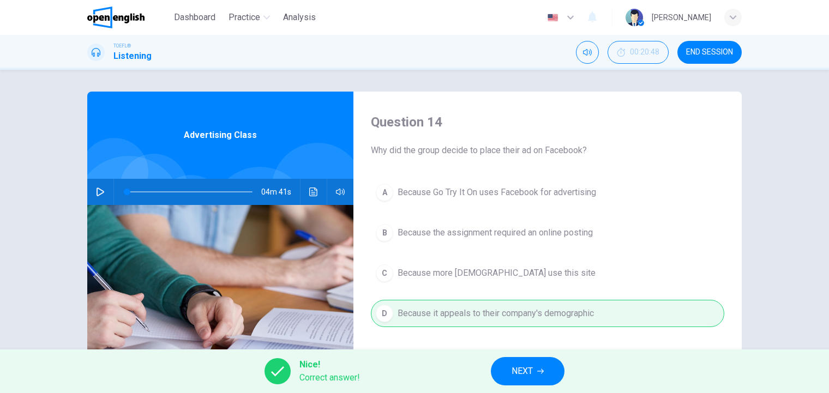
click at [514, 372] on span "NEXT" at bounding box center [522, 371] width 21 height 15
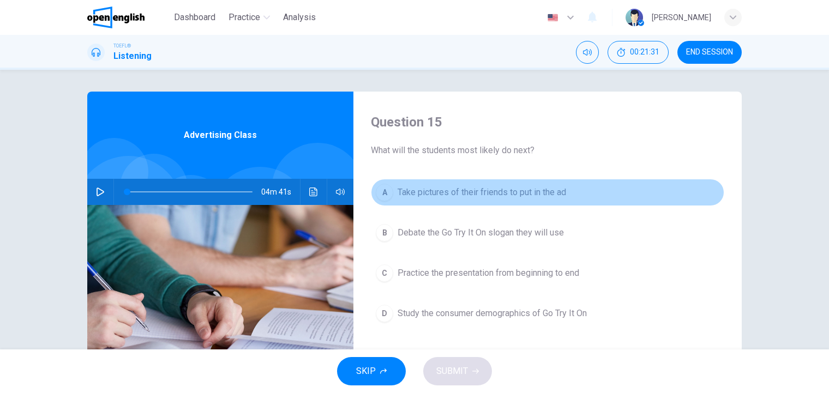
click at [510, 194] on span "Take pictures of their friends to put in the ad" at bounding box center [482, 192] width 169 height 13
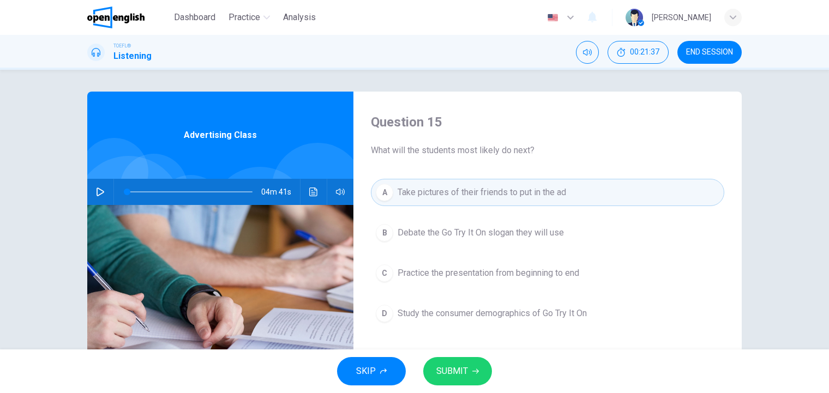
click at [488, 232] on span "Debate the Go Try It On slogan they will use" at bounding box center [481, 232] width 166 height 13
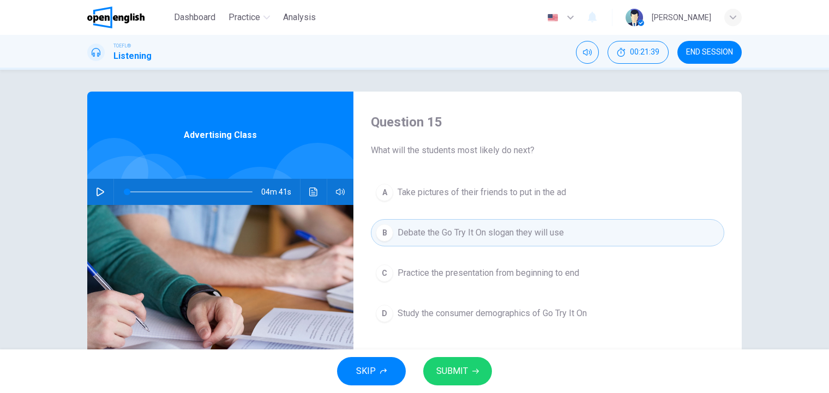
click at [489, 272] on span "Practice the presentation from beginning to end" at bounding box center [489, 273] width 182 height 13
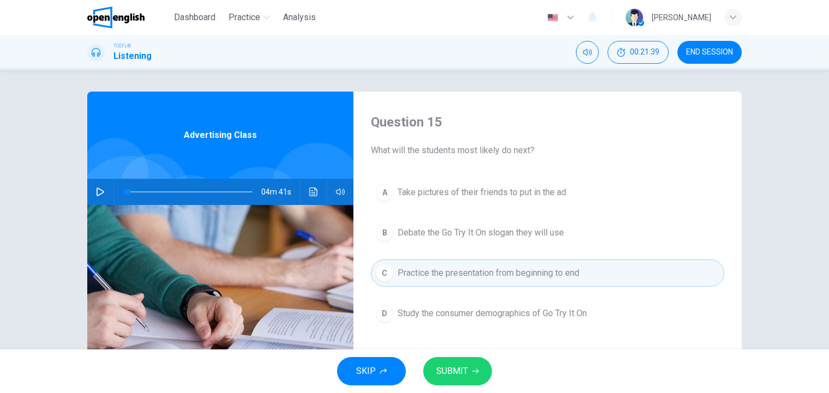
click at [489, 272] on span "Practice the presentation from beginning to end" at bounding box center [489, 273] width 182 height 13
click at [480, 313] on span "Study the consumer demographics of Go Try It On" at bounding box center [492, 313] width 189 height 13
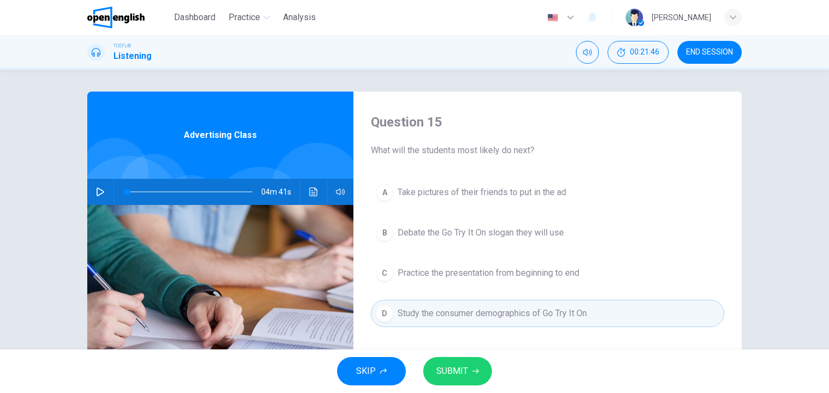
click at [470, 224] on button "B Debate the Go Try It On slogan they will use" at bounding box center [548, 232] width 354 height 27
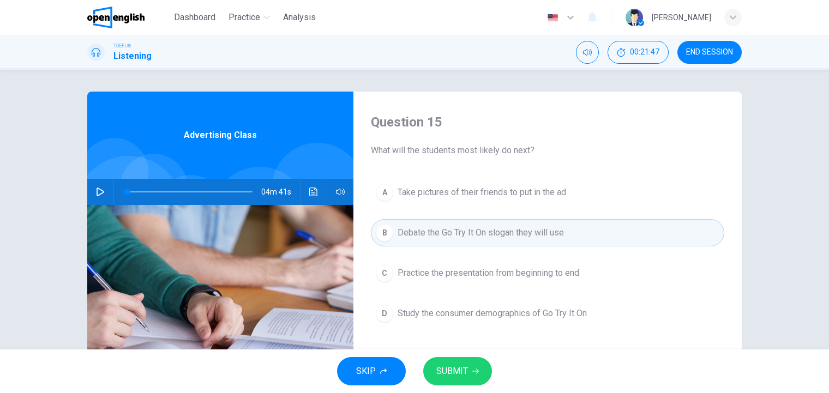
click at [465, 367] on span "SUBMIT" at bounding box center [452, 371] width 32 height 15
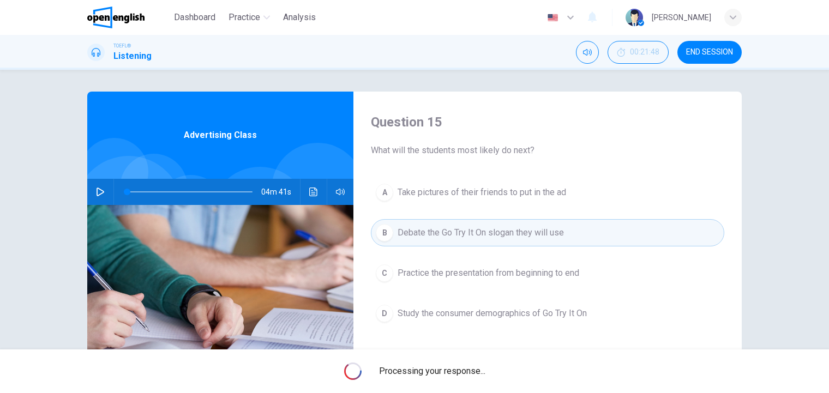
click at [465, 367] on span "Processing your response..." at bounding box center [432, 371] width 106 height 13
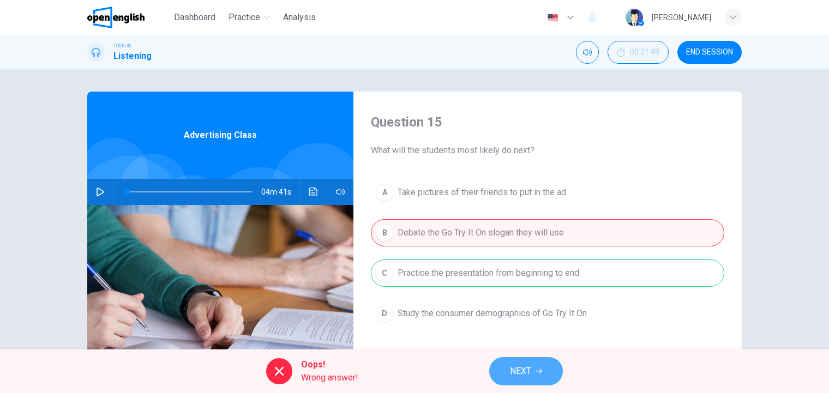
click at [507, 372] on button "NEXT" at bounding box center [526, 371] width 74 height 28
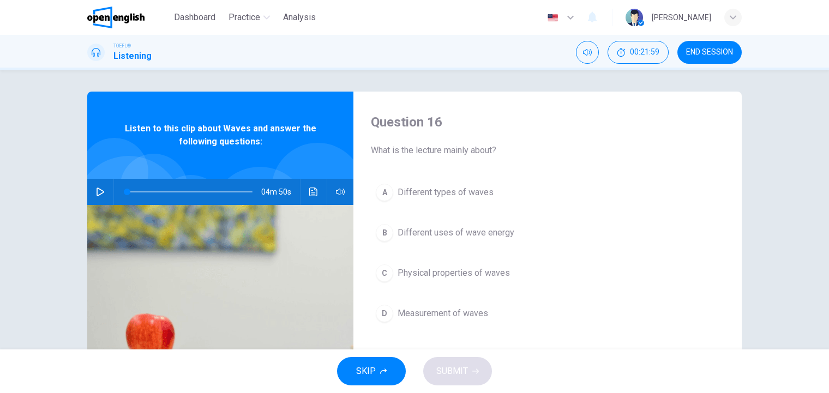
click at [103, 193] on button "button" at bounding box center [100, 192] width 17 height 26
click at [129, 194] on span at bounding box center [131, 192] width 7 height 7
click at [97, 188] on icon "button" at bounding box center [100, 192] width 9 height 9
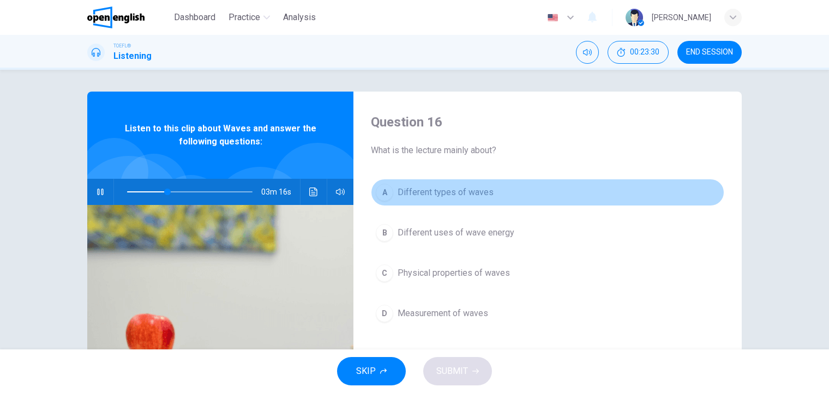
click at [464, 187] on span "Different types of waves" at bounding box center [446, 192] width 96 height 13
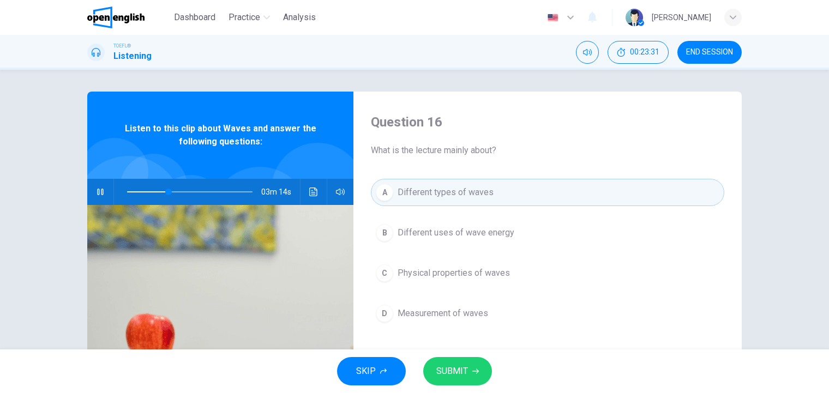
click at [465, 281] on button "C Physical properties of waves" at bounding box center [548, 273] width 354 height 27
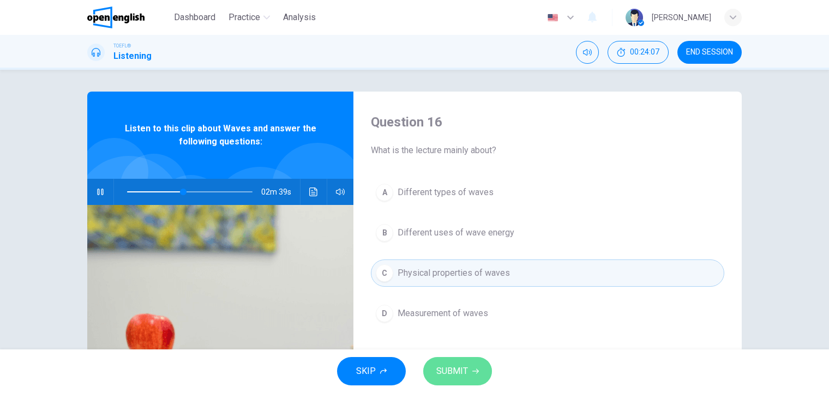
click at [458, 378] on span "SUBMIT" at bounding box center [452, 371] width 32 height 15
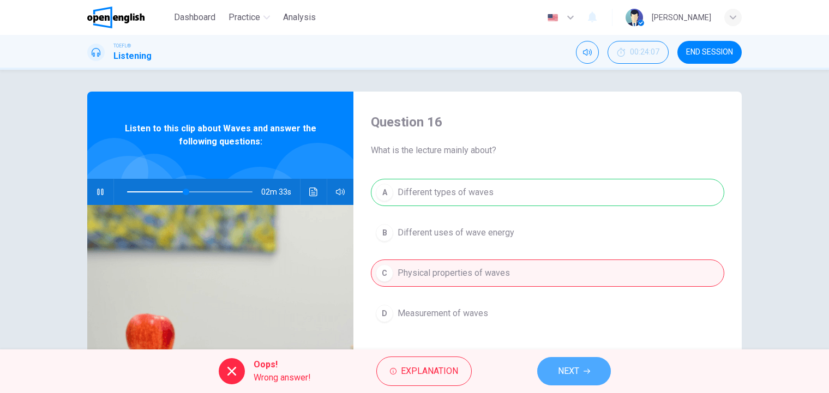
click at [571, 369] on span "NEXT" at bounding box center [568, 371] width 21 height 15
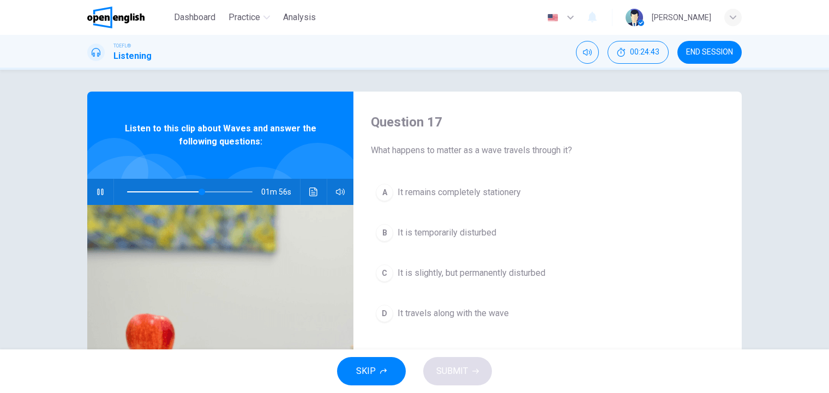
click at [465, 176] on div "Question 17 What happens to matter as a wave travels through it? A It remains c…" at bounding box center [548, 281] width 388 height 379
click at [475, 195] on span "It remains completely stationery" at bounding box center [459, 192] width 123 height 13
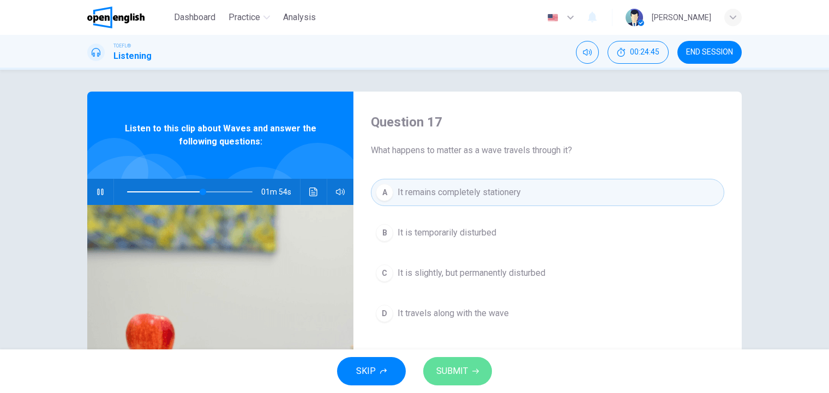
click at [452, 372] on span "SUBMIT" at bounding box center [452, 371] width 32 height 15
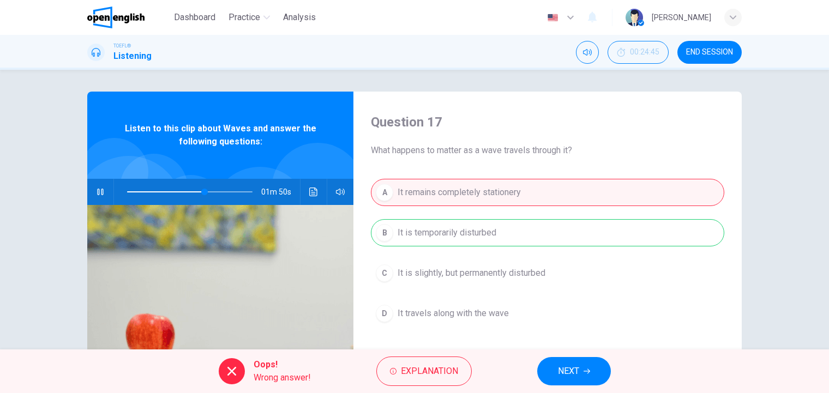
click at [570, 374] on span "NEXT" at bounding box center [568, 371] width 21 height 15
click at [569, 374] on div "Oops! Wrong answer! Explanation NEXT" at bounding box center [414, 372] width 829 height 44
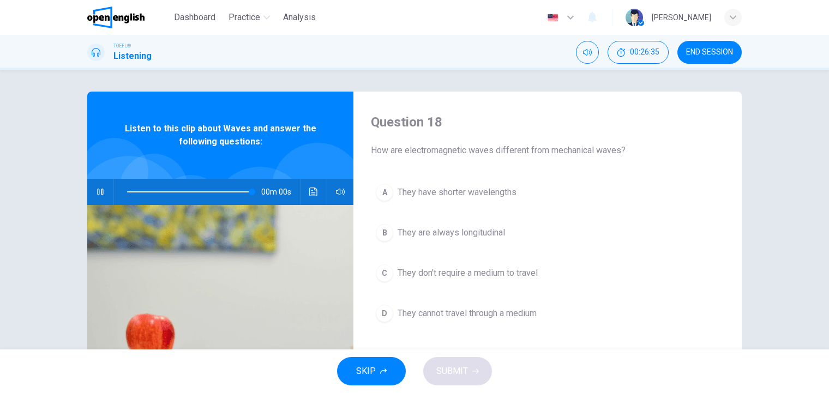
type input "*"
click at [708, 53] on span "END SESSION" at bounding box center [709, 52] width 47 height 9
